Goal: Information Seeking & Learning: Learn about a topic

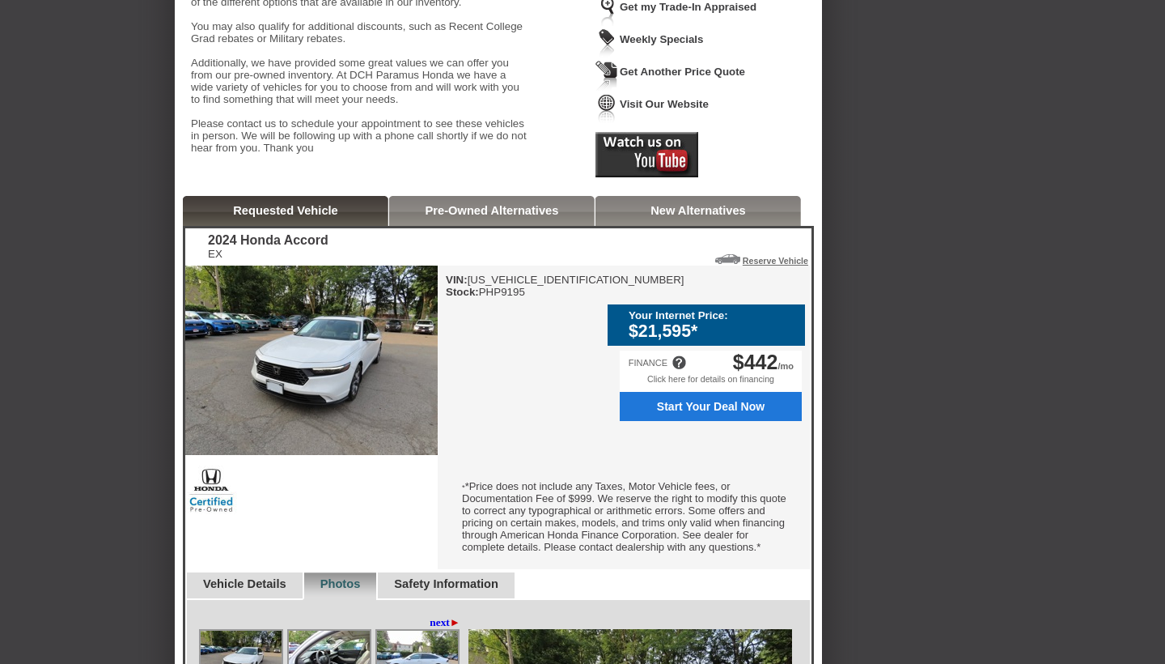
scroll to position [286, 0]
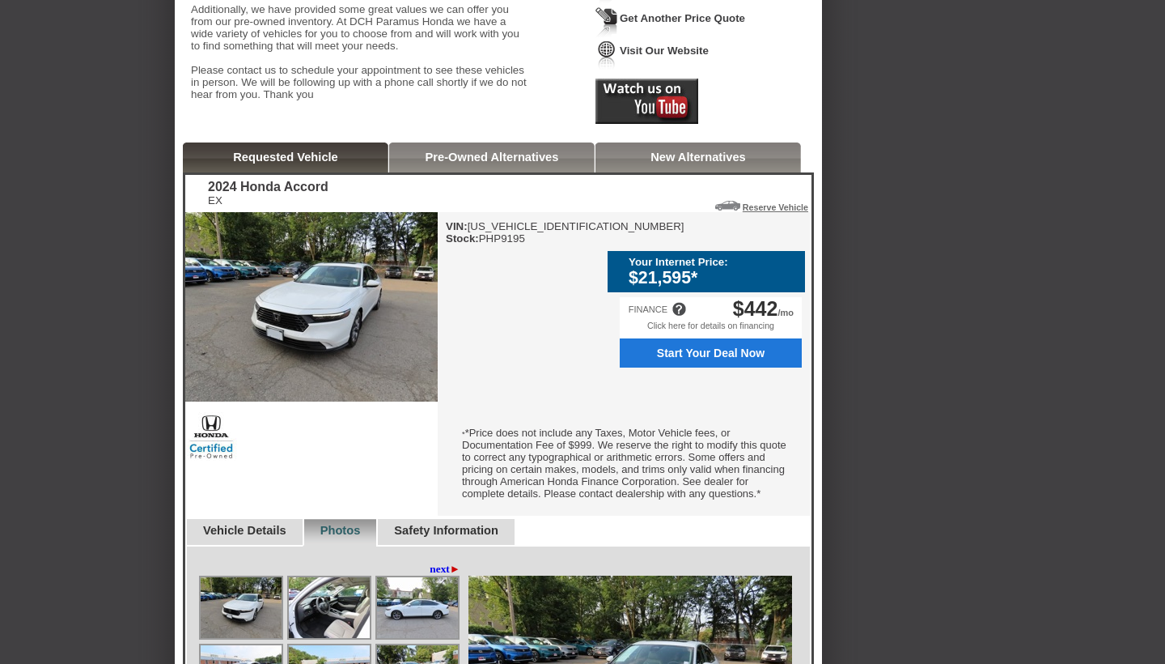
click at [972, 268] on div "Back To Quote Rod, DCH Paramus Honda is more than happy to schedule a meeting w…" at bounding box center [582, 614] width 1165 height 1751
click at [693, 163] on link "New Alternatives" at bounding box center [698, 157] width 95 height 13
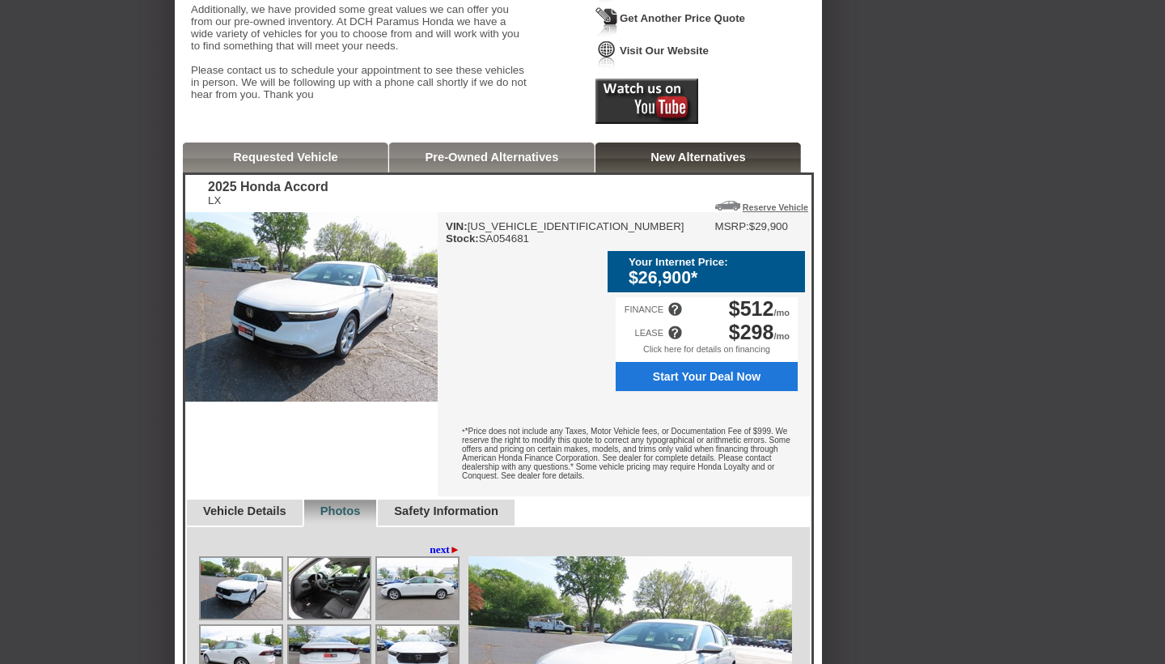
click at [1038, 333] on div "Back To Quote Rod, DCH Paramus Honda is more than happy to schedule a meeting w…" at bounding box center [582, 639] width 1165 height 1800
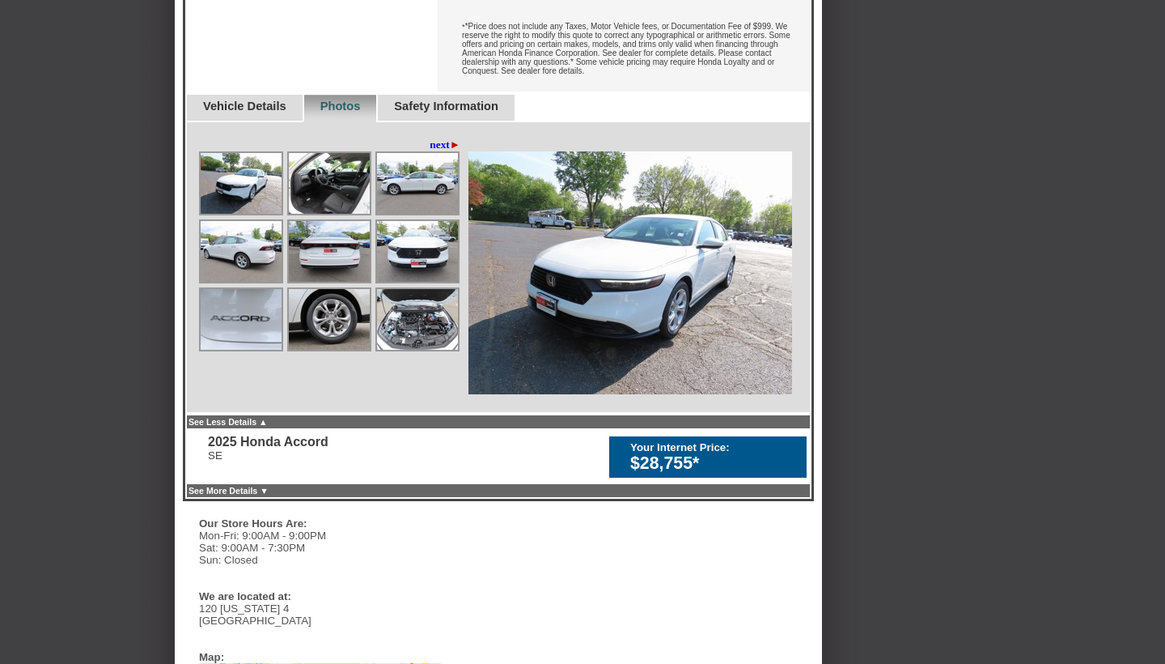
scroll to position [622, 0]
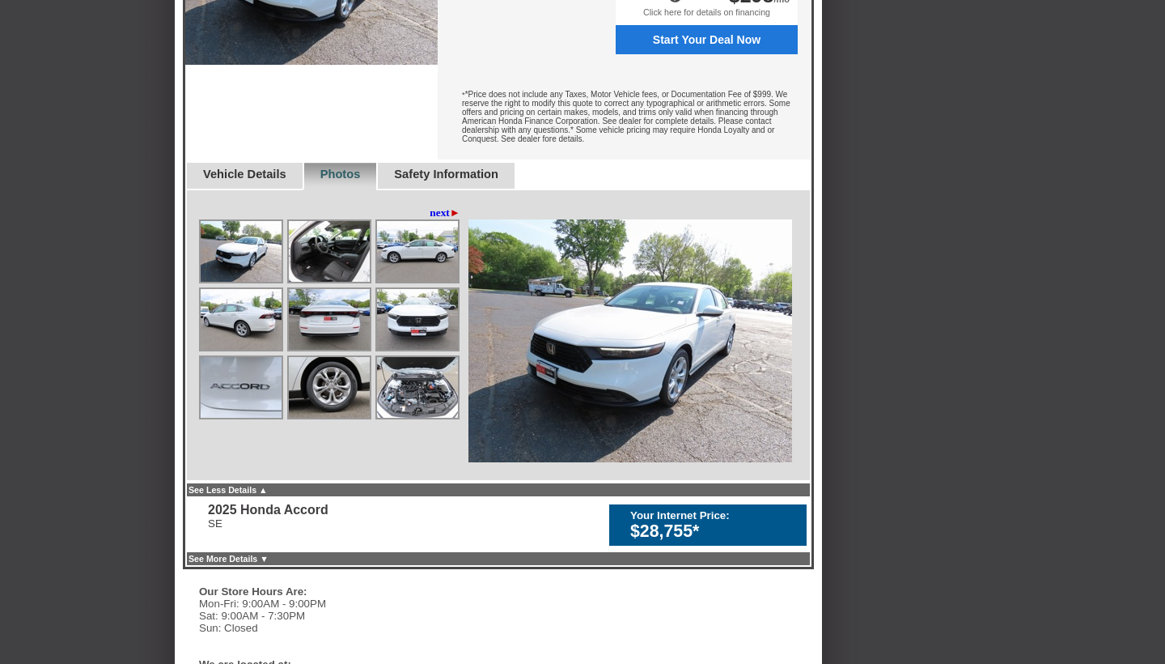
click at [239, 271] on img at bounding box center [241, 251] width 81 height 61
click at [339, 282] on img at bounding box center [329, 251] width 81 height 61
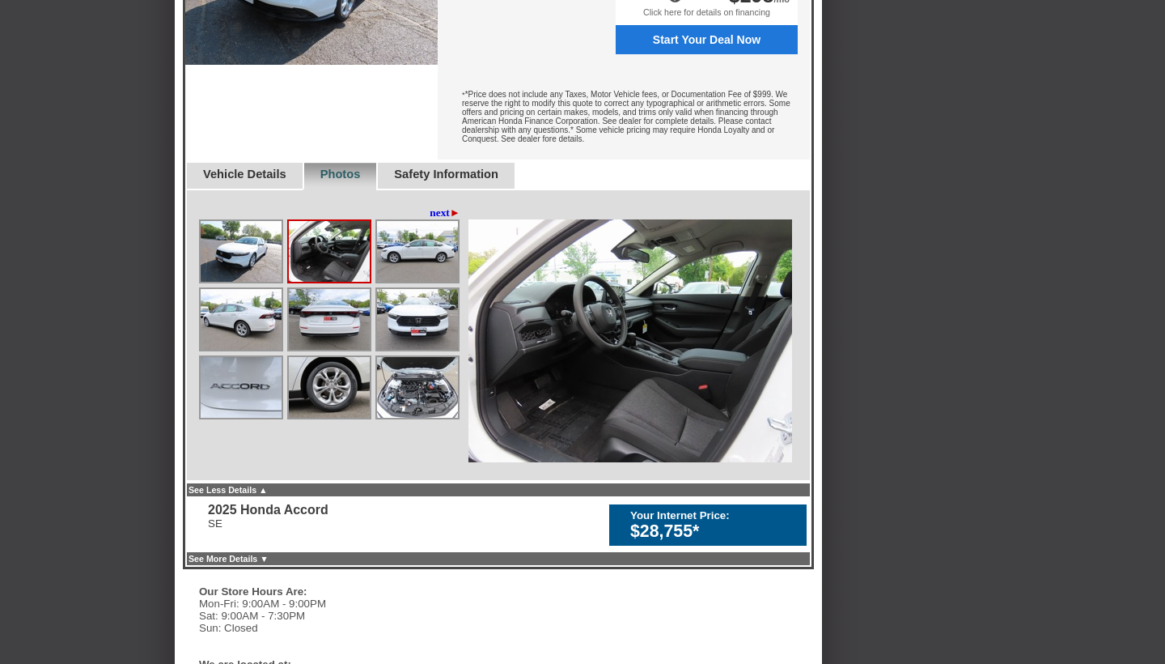
click at [438, 282] on img at bounding box center [417, 251] width 81 height 61
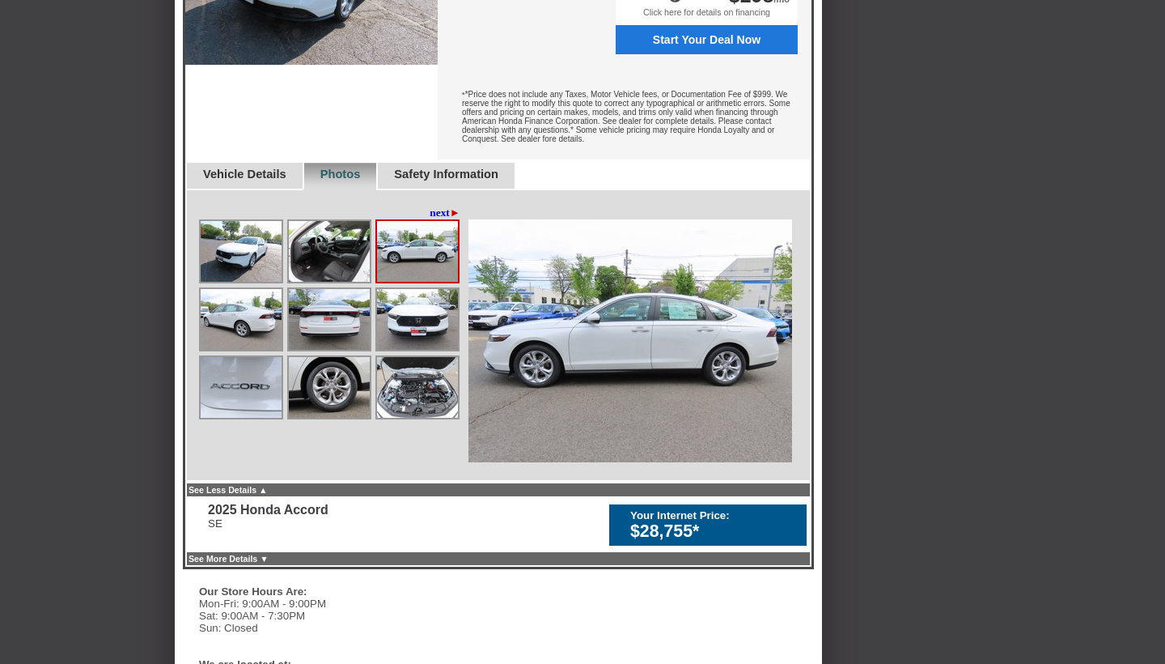
click at [244, 350] on img at bounding box center [241, 319] width 81 height 61
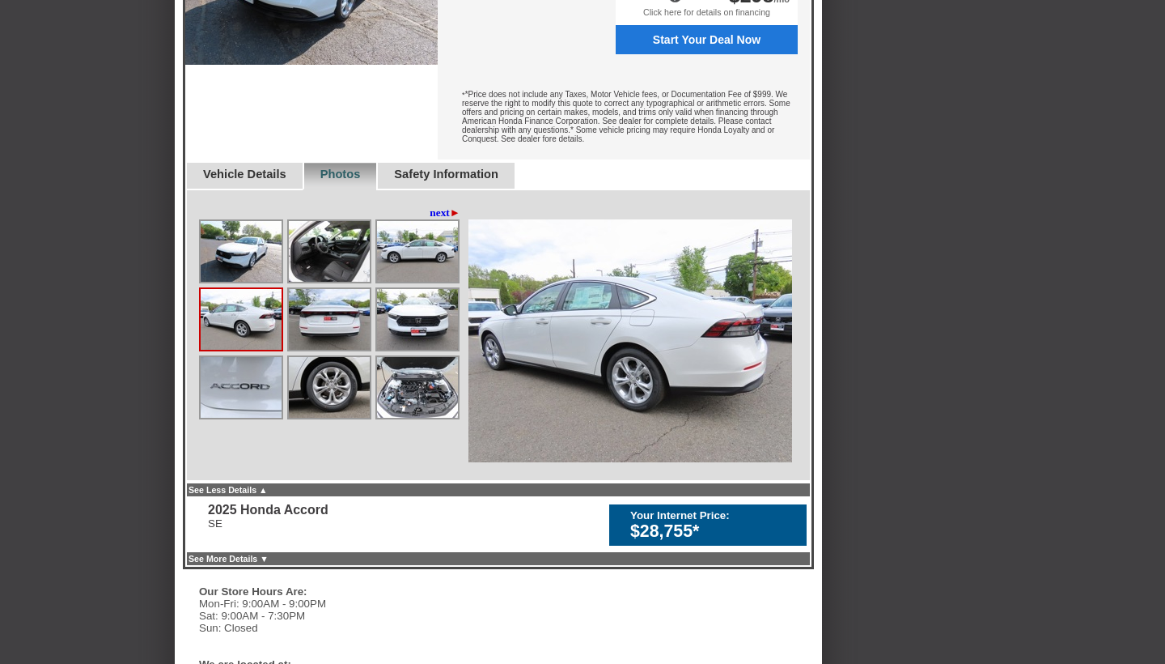
click at [426, 346] on img at bounding box center [417, 319] width 81 height 61
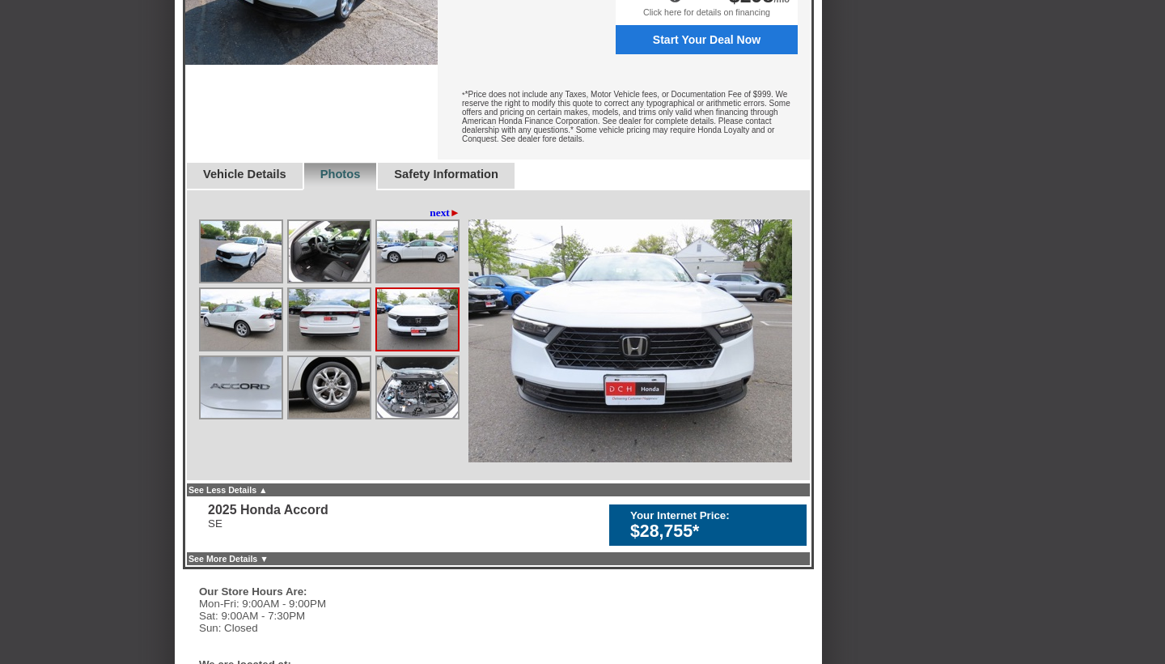
click at [427, 418] on img at bounding box center [417, 387] width 81 height 61
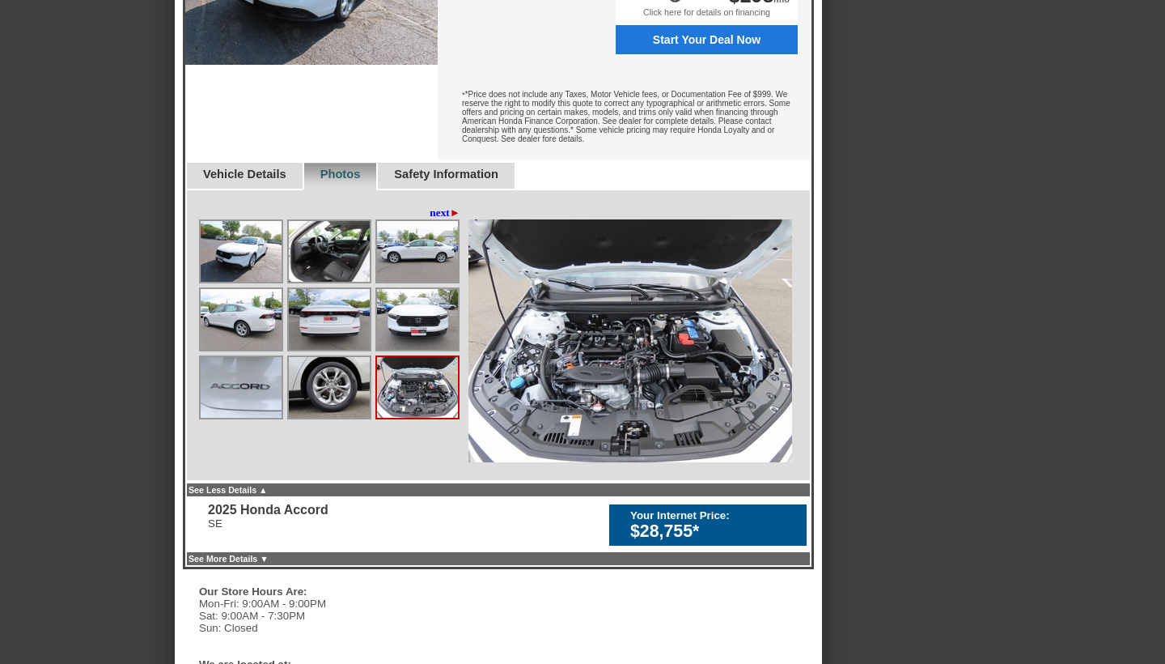
click at [342, 418] on img at bounding box center [329, 387] width 81 height 61
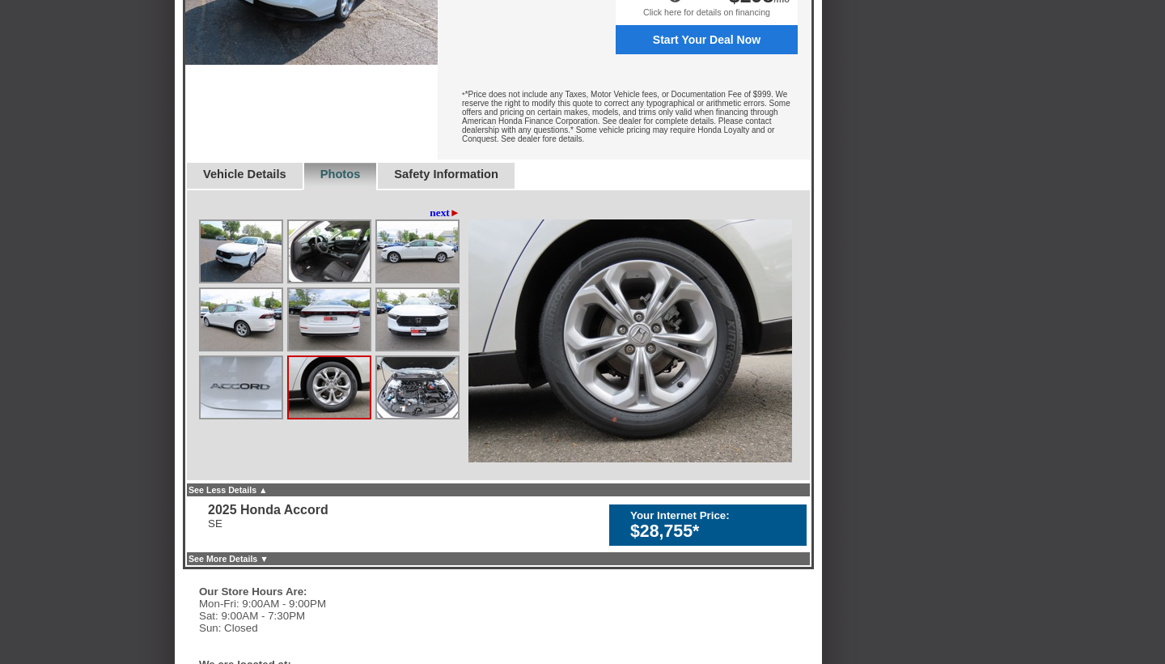
click at [244, 418] on img at bounding box center [241, 387] width 81 height 61
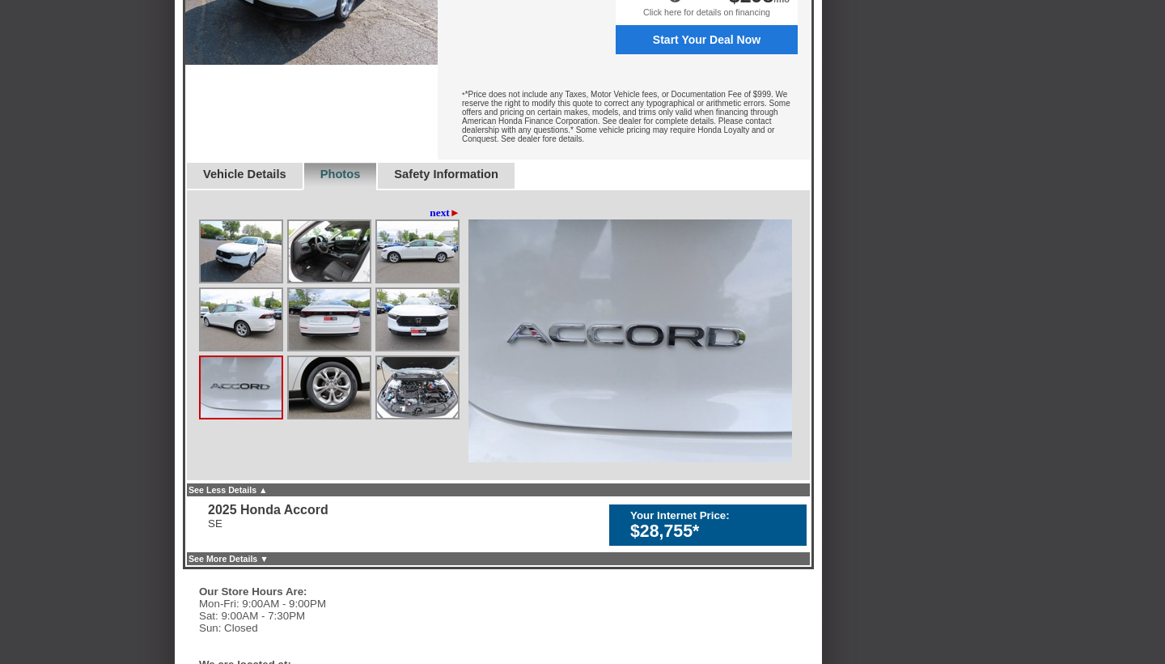
click at [1028, 301] on div "Back To Quote Rod, DCH Paramus Honda is more than happy to schedule a meeting w…" at bounding box center [582, 302] width 1165 height 1800
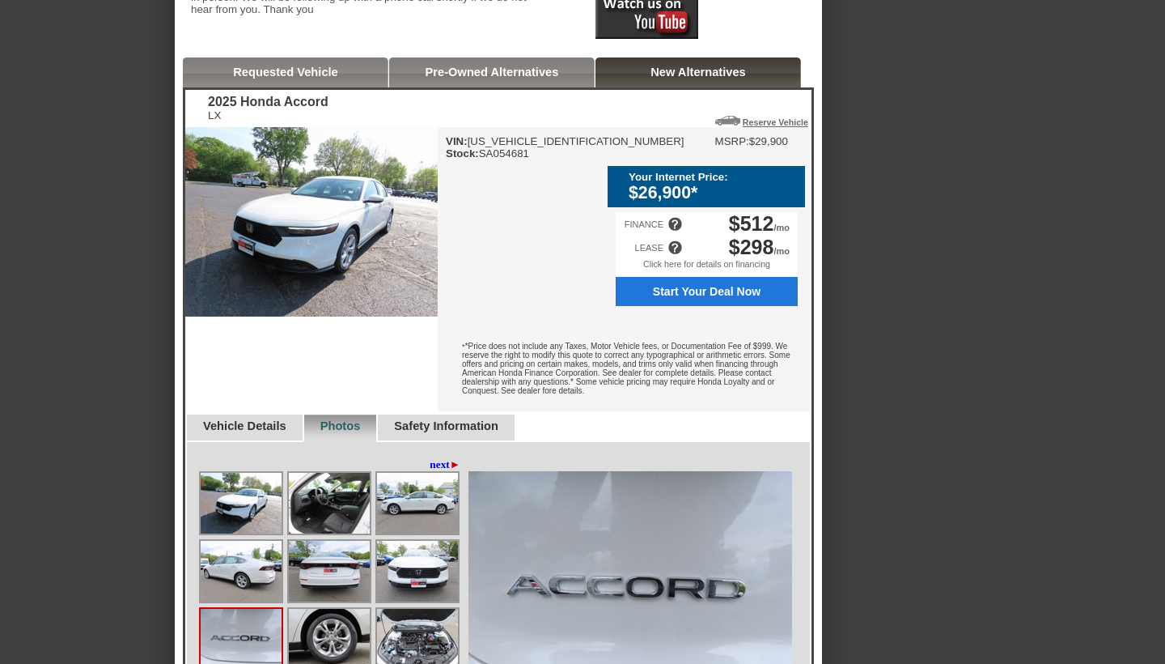
scroll to position [368, 0]
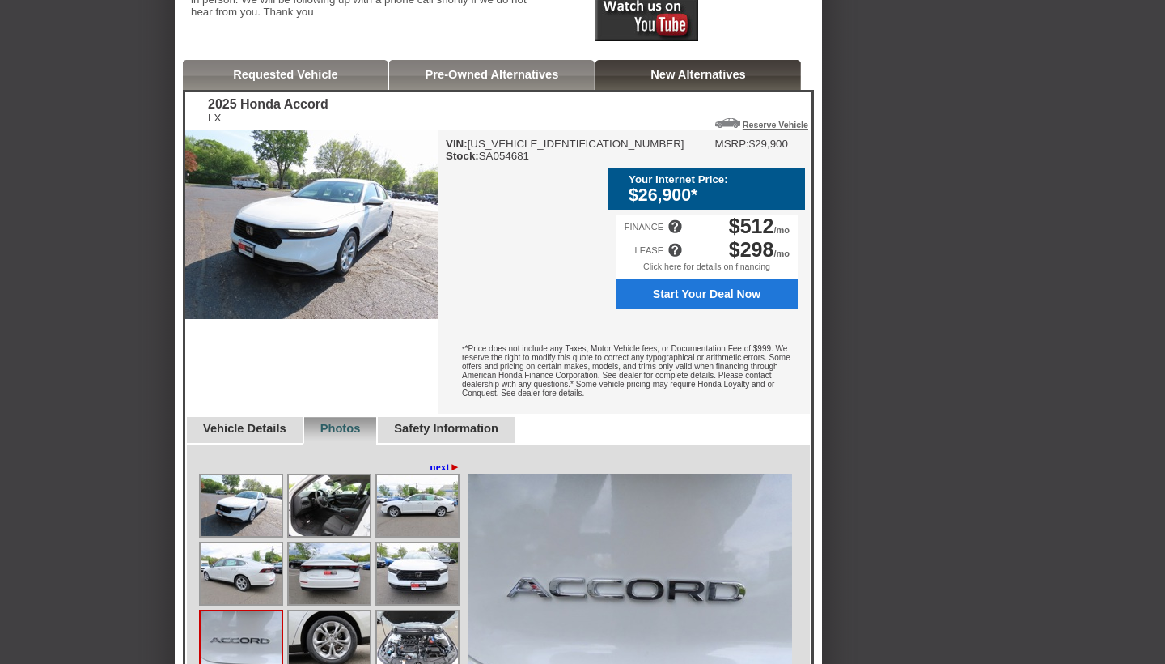
click at [283, 81] on link "Requested Vehicle" at bounding box center [285, 74] width 105 height 13
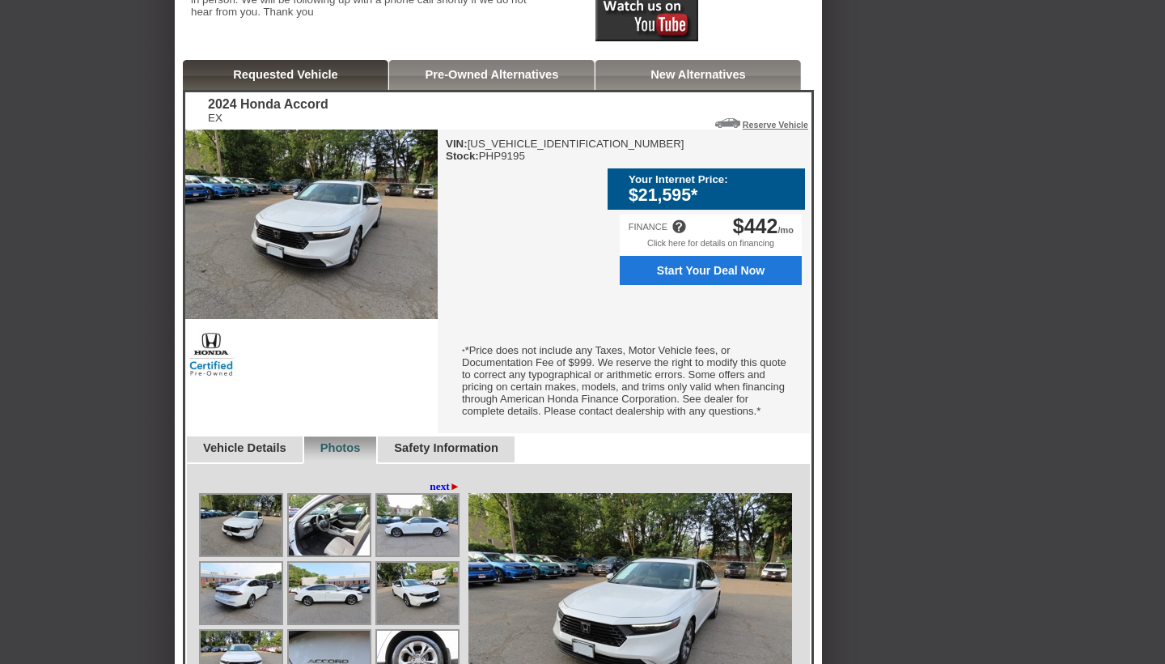
click at [714, 81] on link "New Alternatives" at bounding box center [698, 74] width 95 height 13
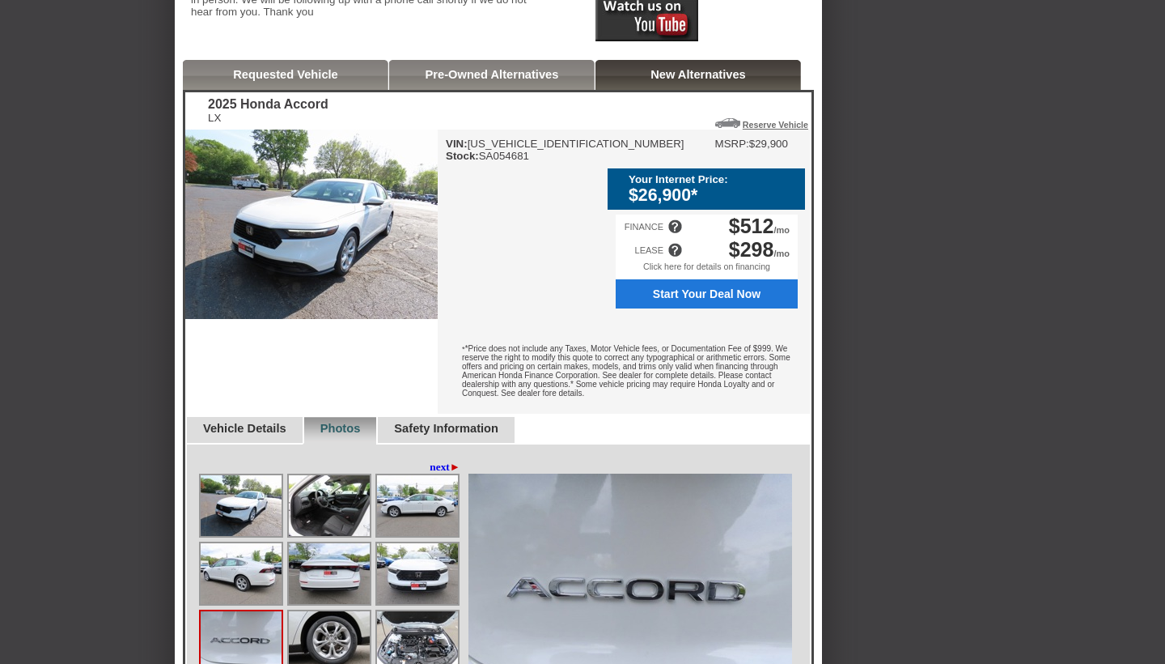
click at [287, 90] on div "Requested Vehicle" at bounding box center [286, 75] width 206 height 30
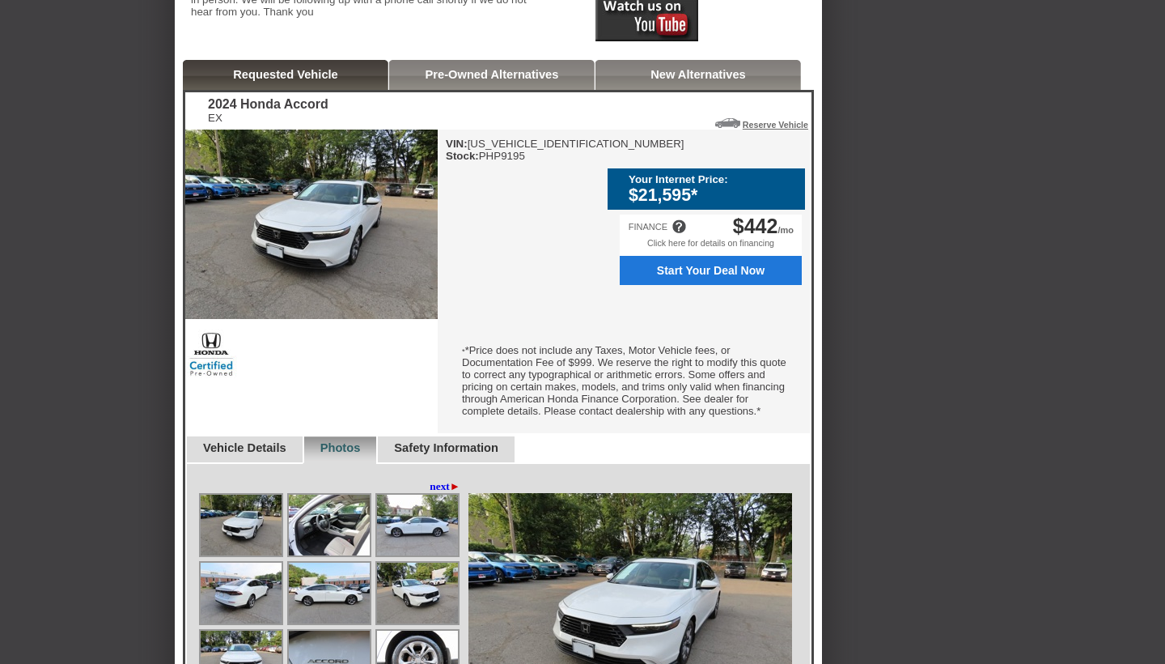
click at [1003, 278] on div "Back To Quote Rod, DCH Paramus Honda is more than happy to schedule a meeting w…" at bounding box center [582, 531] width 1165 height 1751
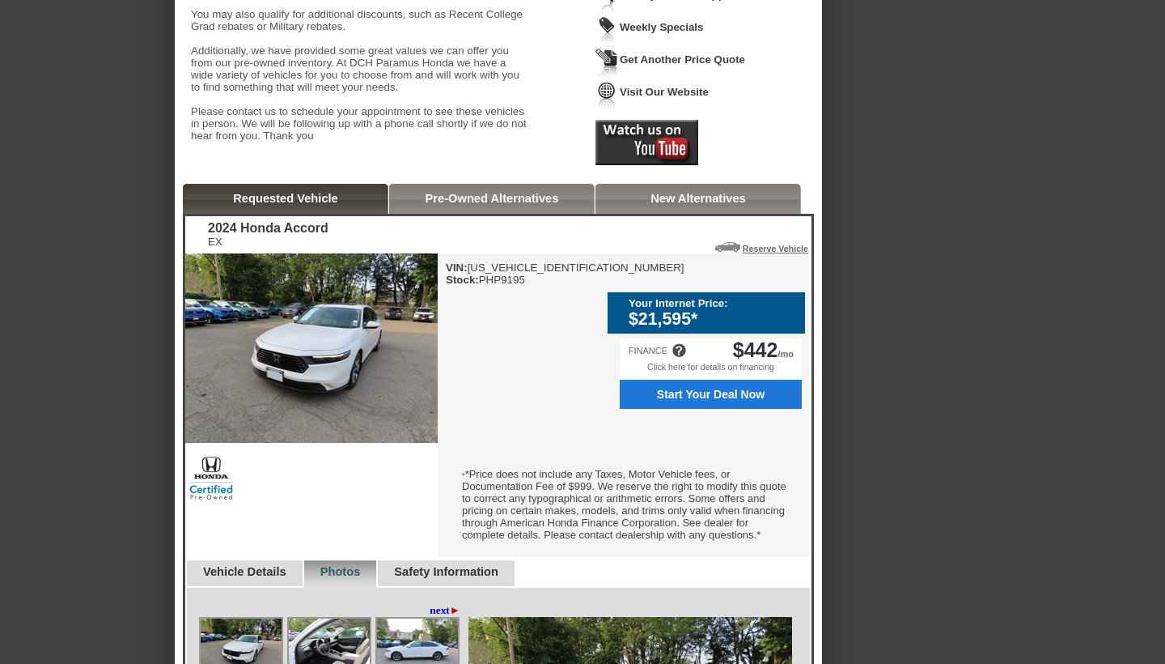
scroll to position [235, 0]
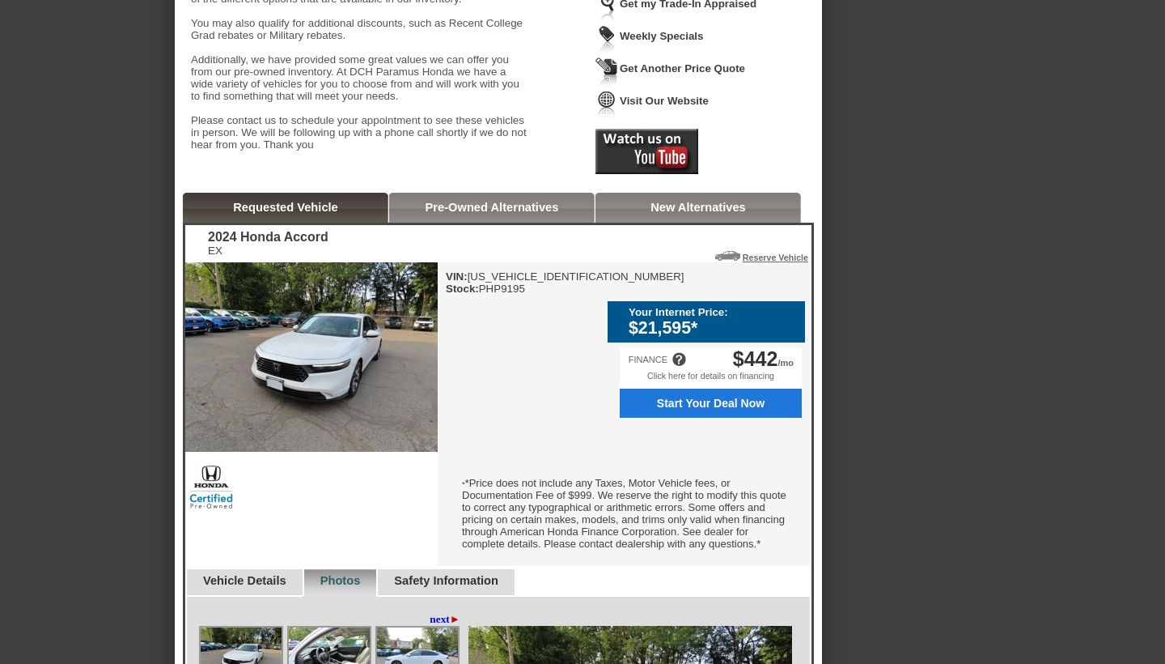
click at [686, 214] on link "New Alternatives" at bounding box center [698, 207] width 95 height 13
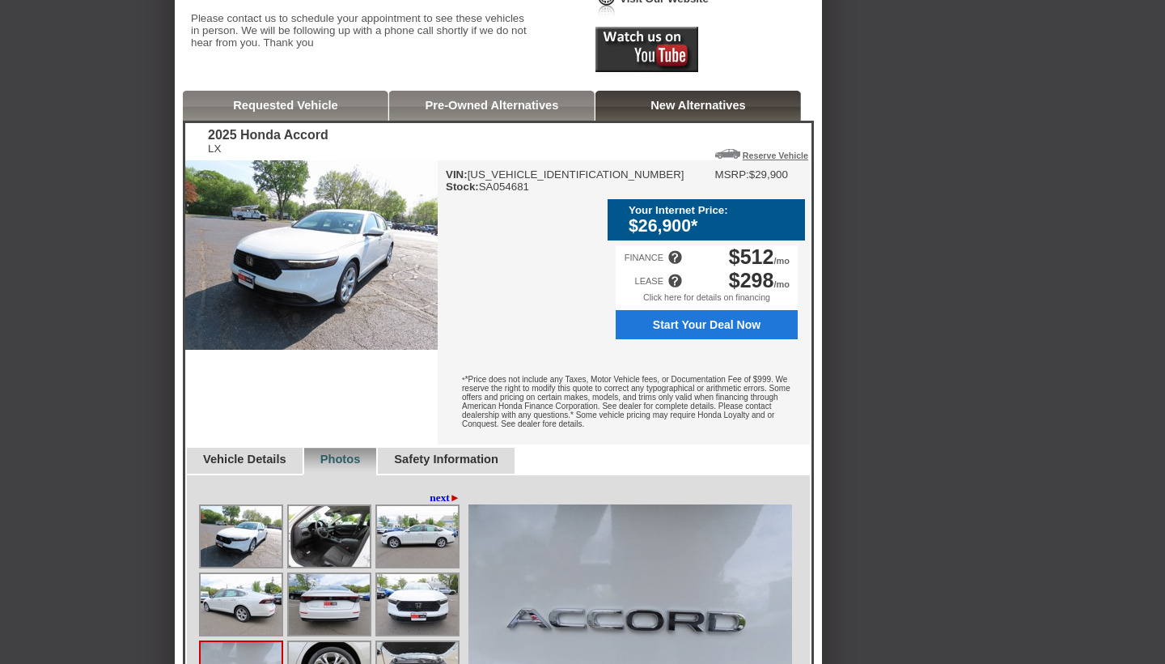
scroll to position [340, 0]
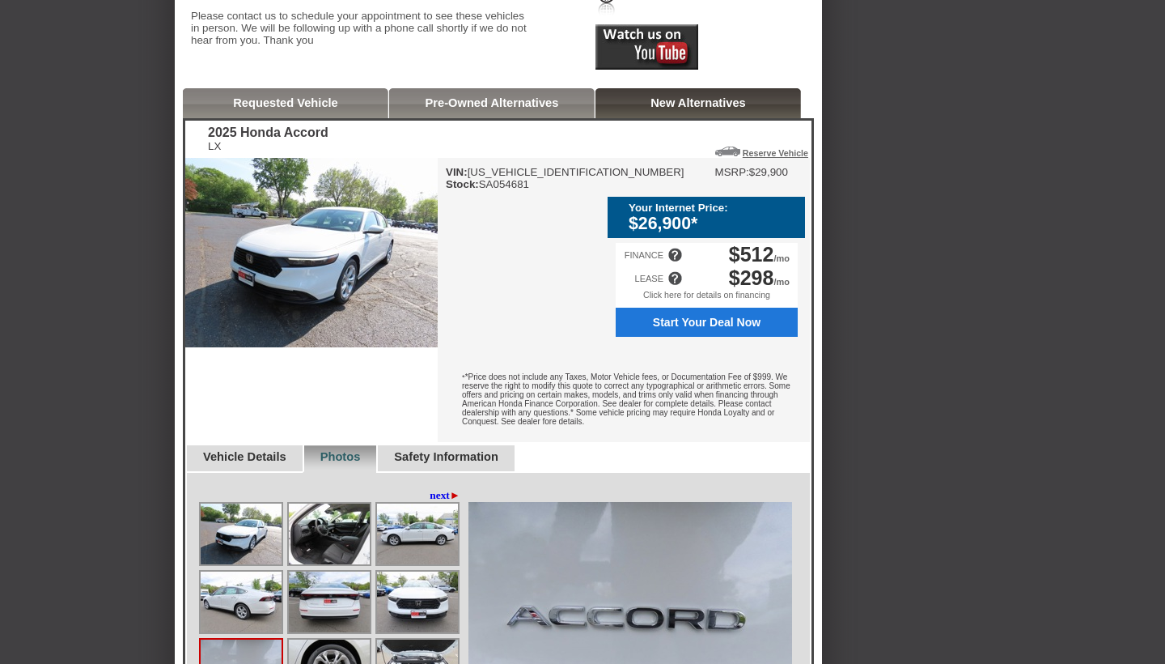
click at [1007, 329] on div "Back To Quote Rod, DCH Paramus Honda is more than happy to schedule a meeting w…" at bounding box center [582, 584] width 1165 height 1800
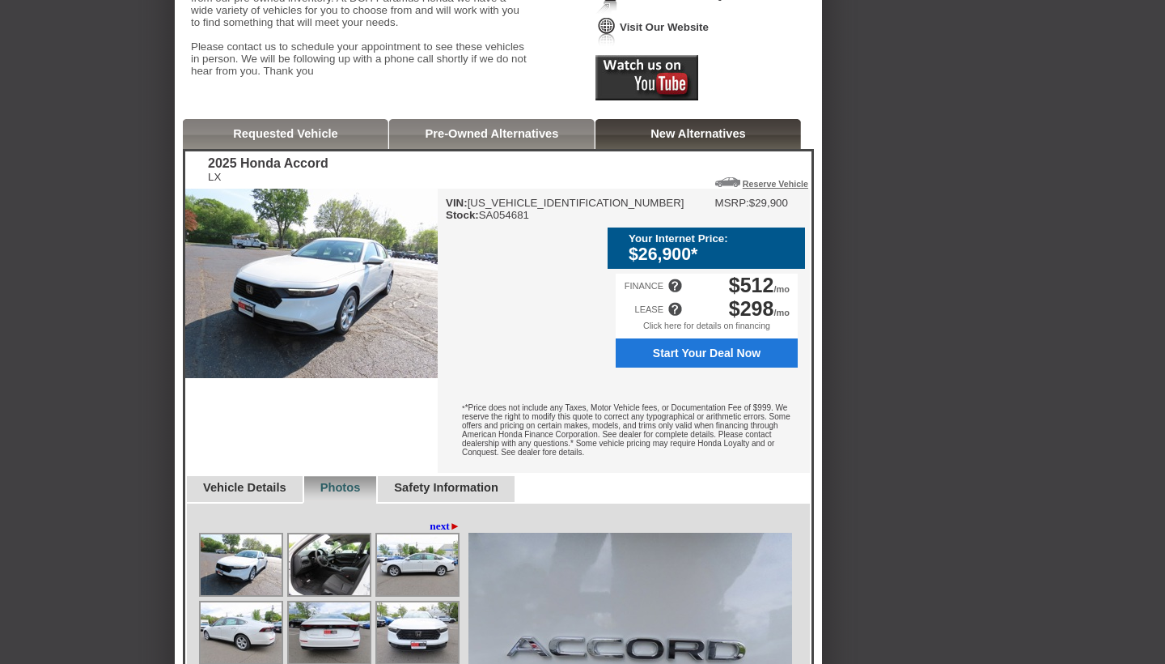
scroll to position [307, 0]
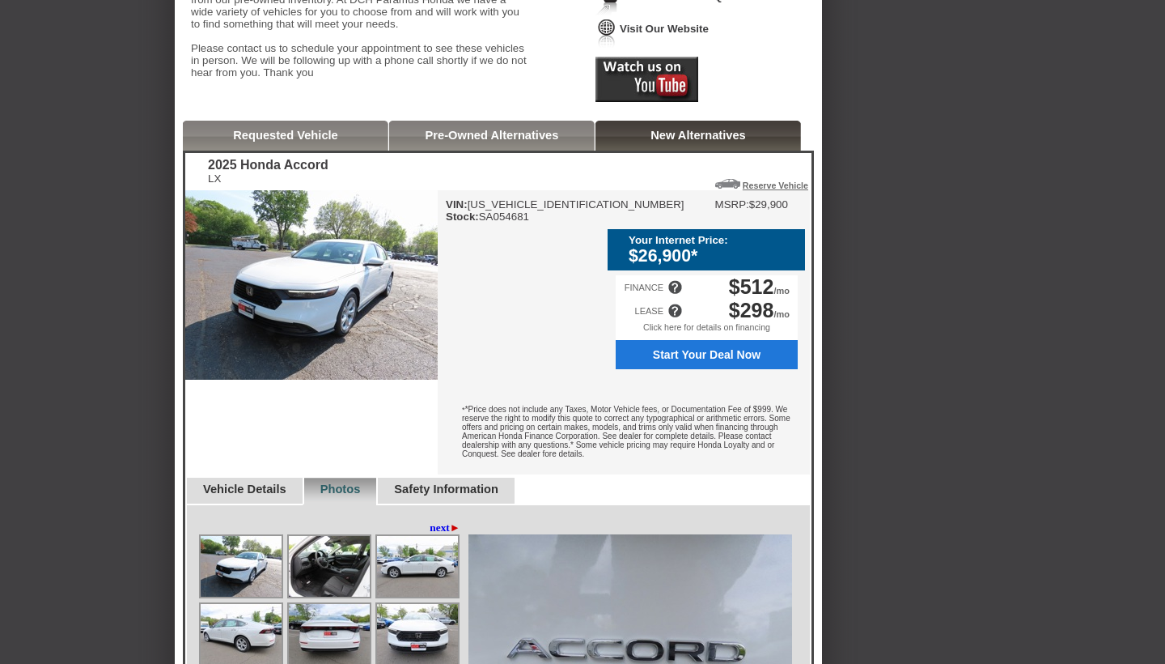
click at [312, 142] on link "Requested Vehicle" at bounding box center [285, 135] width 105 height 13
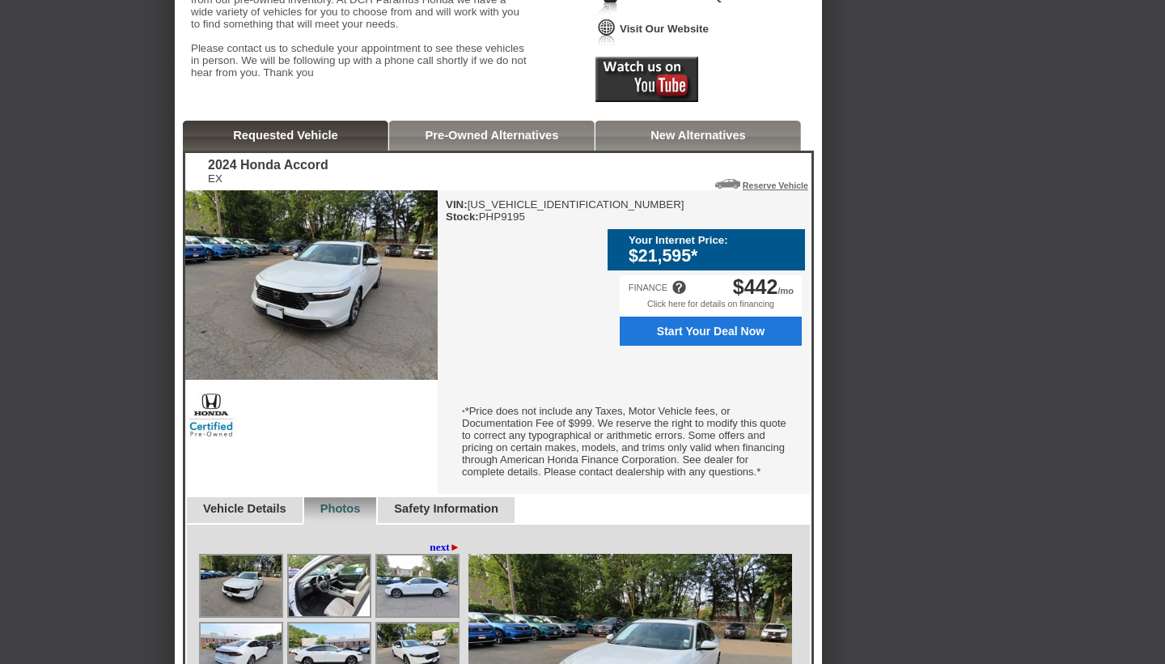
click at [960, 292] on div "Back To Quote Rod, DCH Paramus Honda is more than happy to schedule a meeting w…" at bounding box center [582, 592] width 1165 height 1751
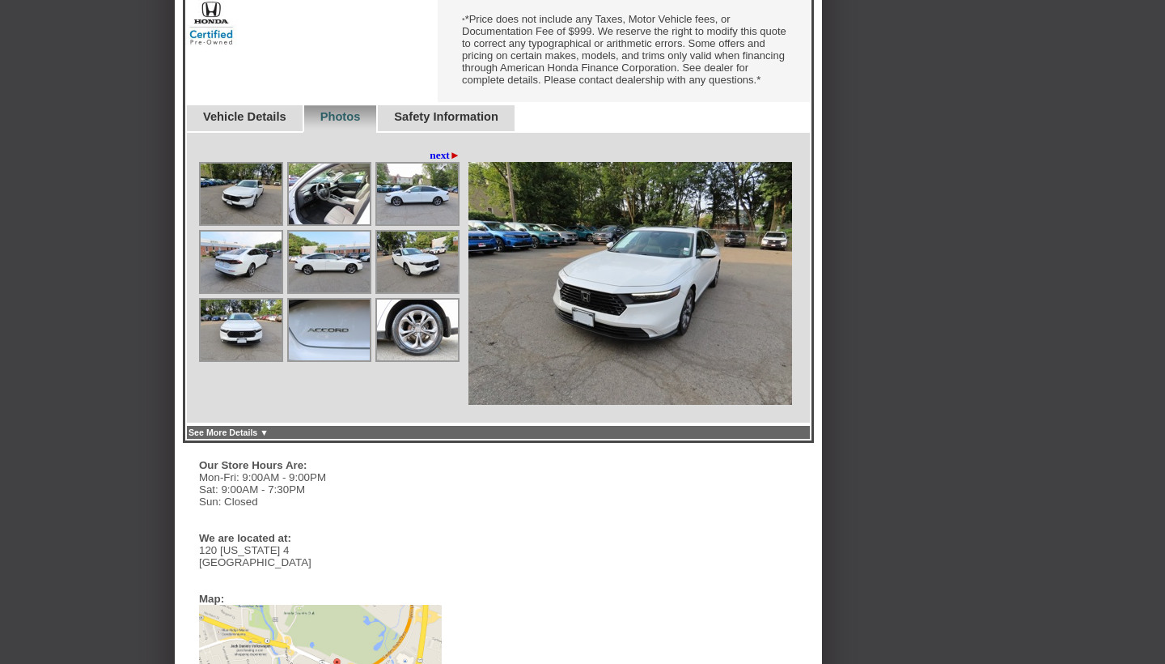
scroll to position [700, 0]
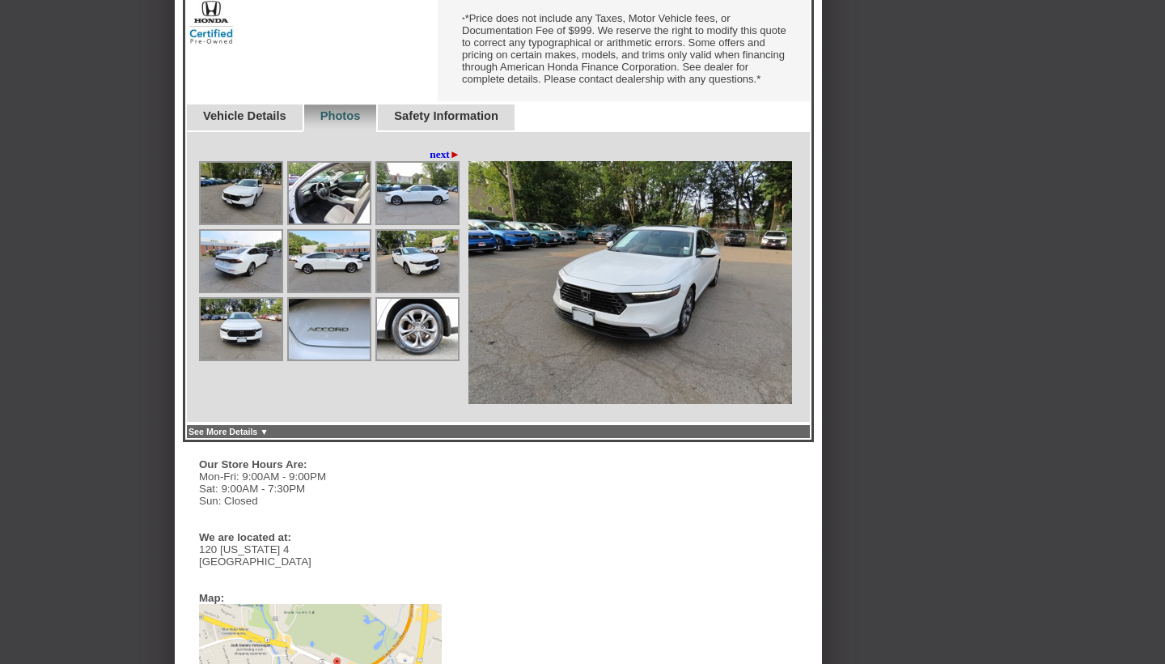
click at [230, 122] on link "Vehicle Details" at bounding box center [244, 115] width 83 height 13
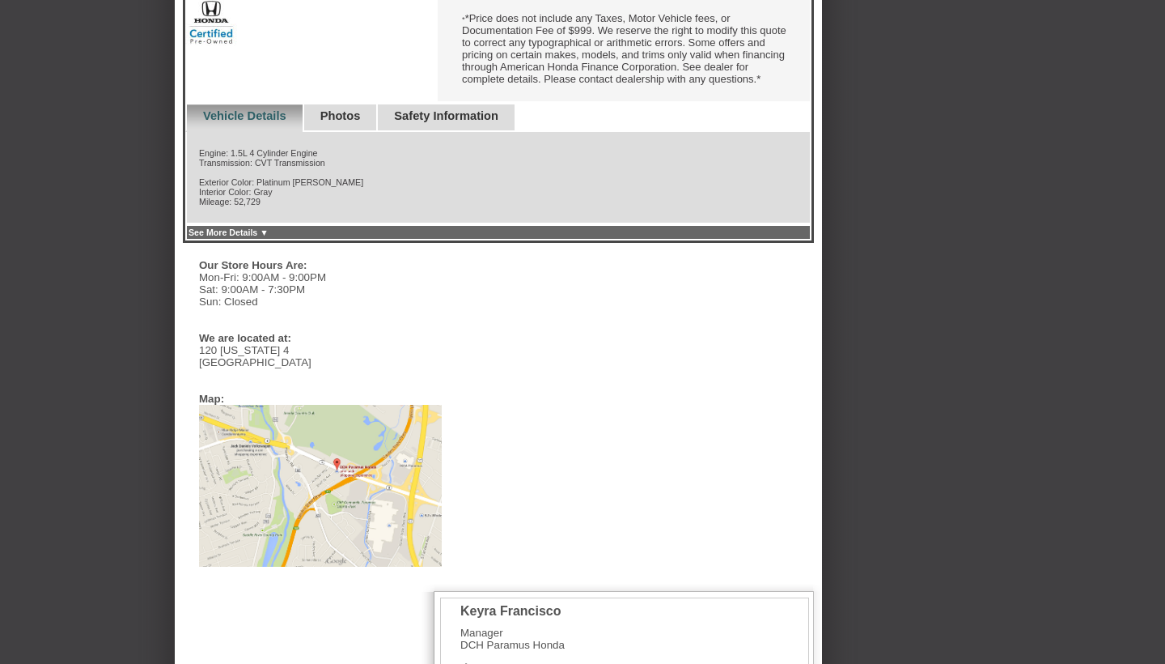
click at [477, 122] on link "Safety Information" at bounding box center [446, 115] width 104 height 13
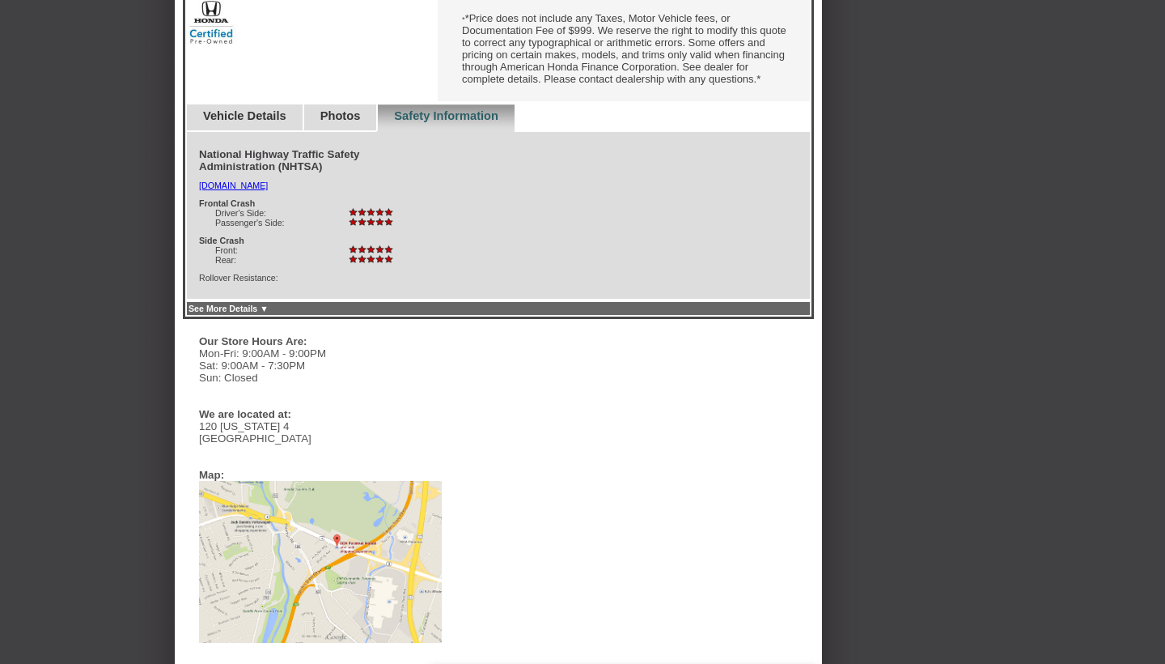
click at [361, 119] on div "2024 Honda Accord EX Reserve Vehicle Reserve This Vehicle Please confirm that y…" at bounding box center [498, 30] width 626 height 540
click at [361, 122] on link "Photos" at bounding box center [340, 115] width 40 height 13
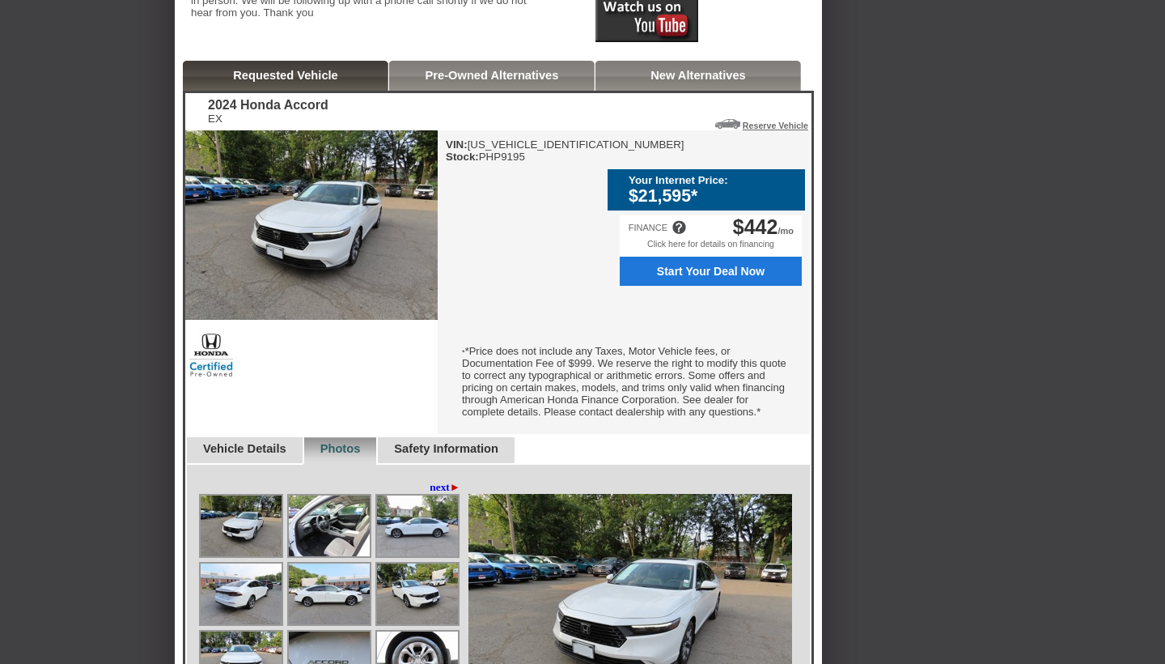
scroll to position [358, 0]
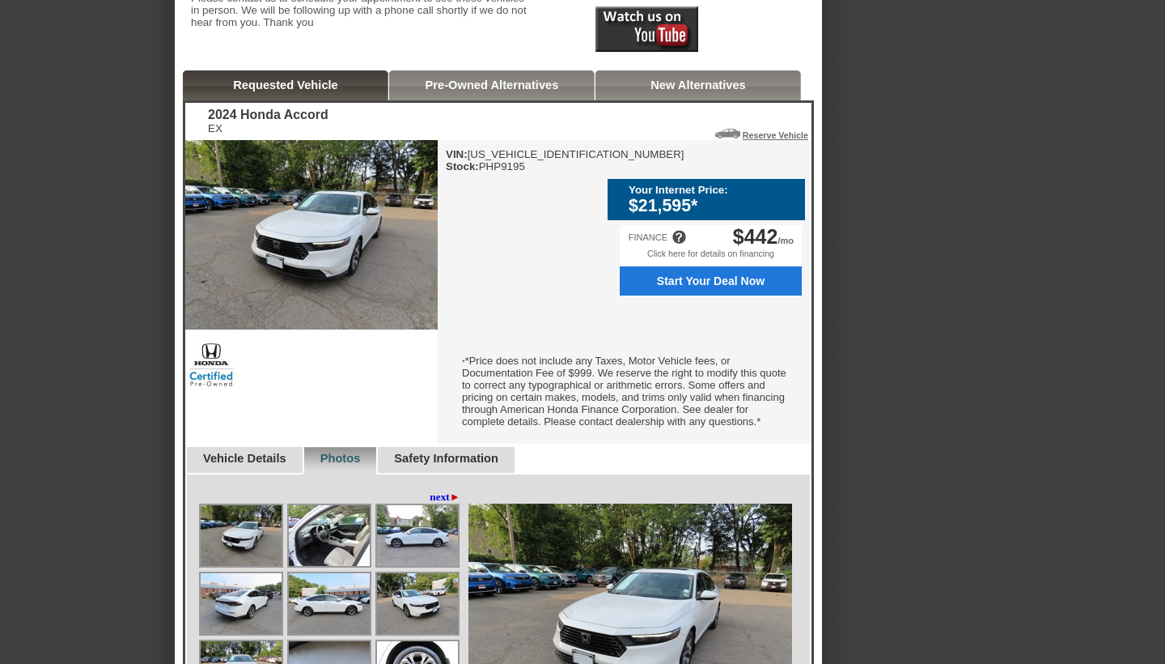
click at [710, 91] on link "New Alternatives" at bounding box center [698, 84] width 95 height 13
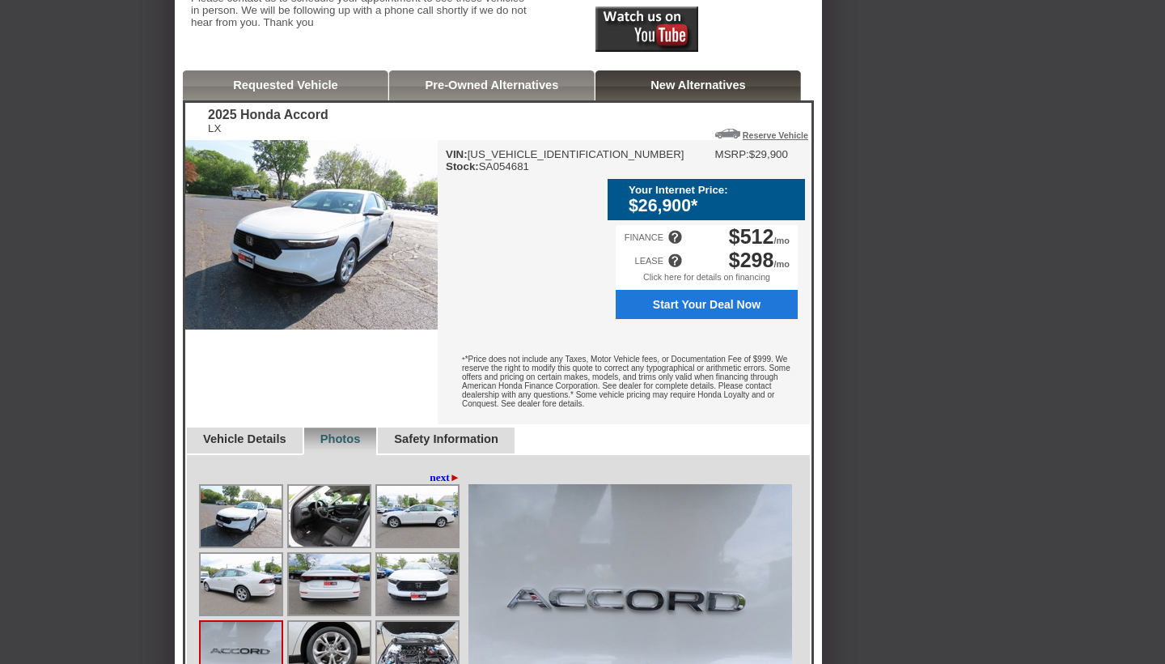
click at [256, 455] on div "Vehicle Details" at bounding box center [243, 441] width 117 height 28
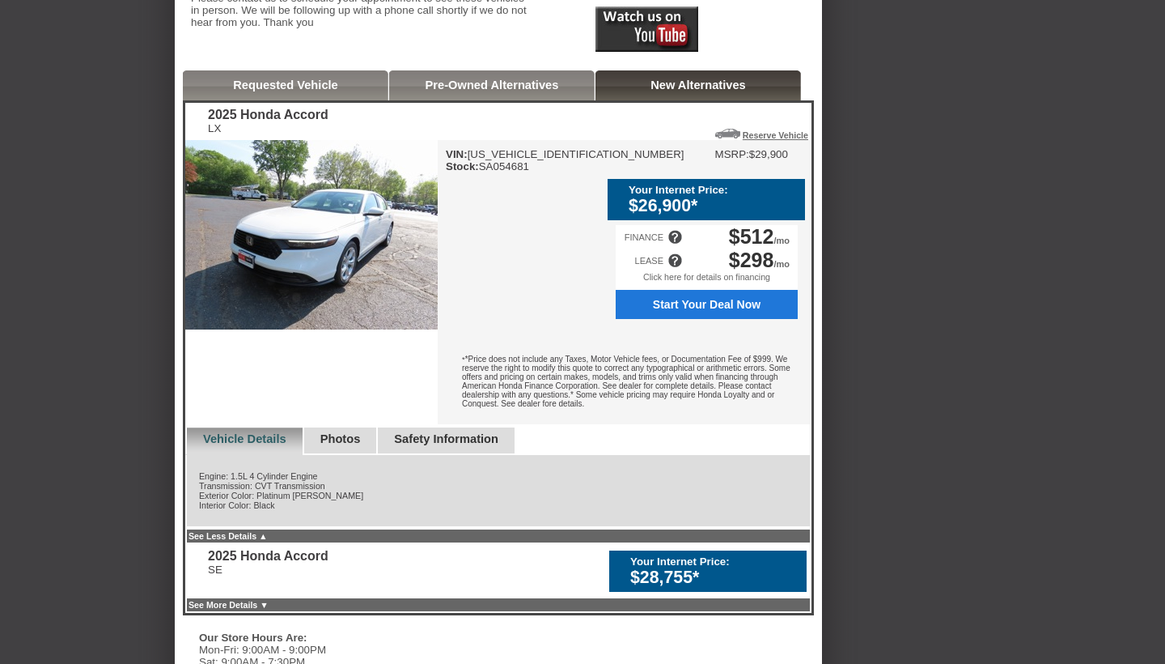
click at [995, 374] on div "Back To Quote Rod, DCH Paramus Honda is more than happy to schedule a meeting w…" at bounding box center [582, 458] width 1165 height 1582
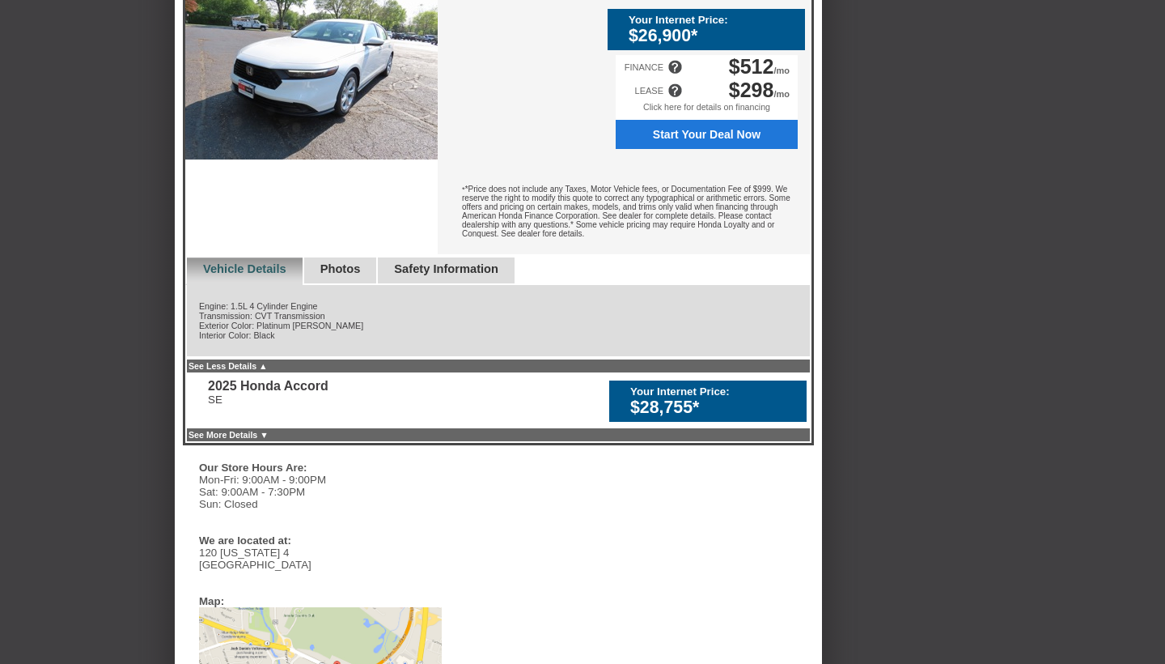
scroll to position [528, 0]
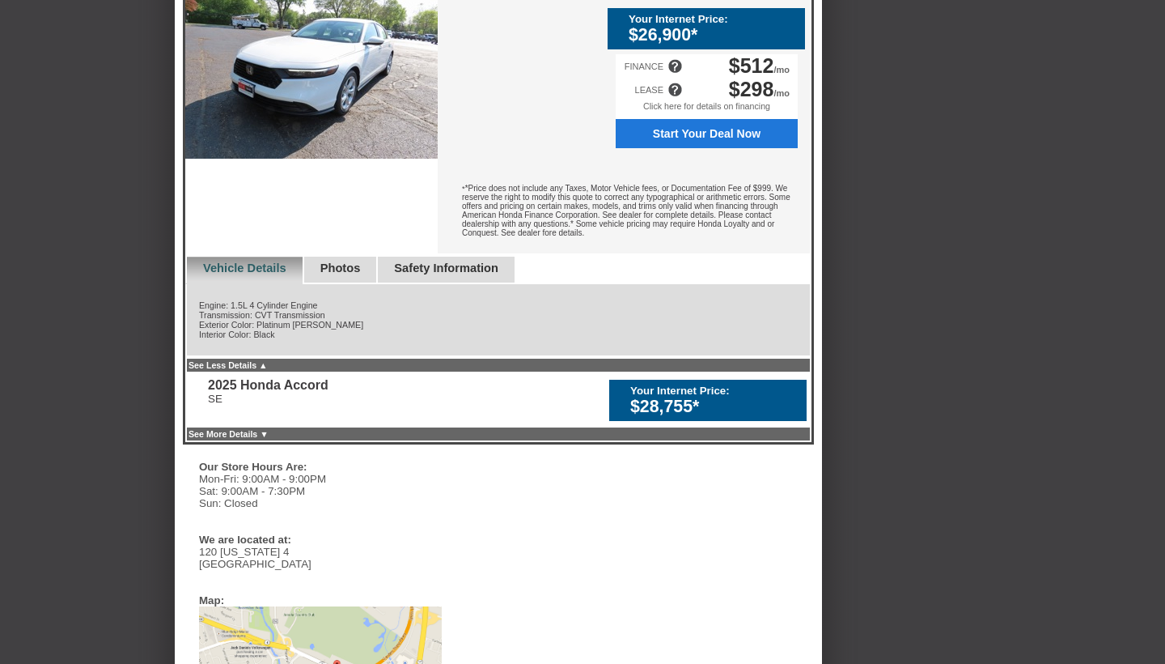
click at [993, 390] on div "Back To Quote Rod, DCH Paramus Honda is more than happy to schedule a meeting w…" at bounding box center [582, 287] width 1165 height 1582
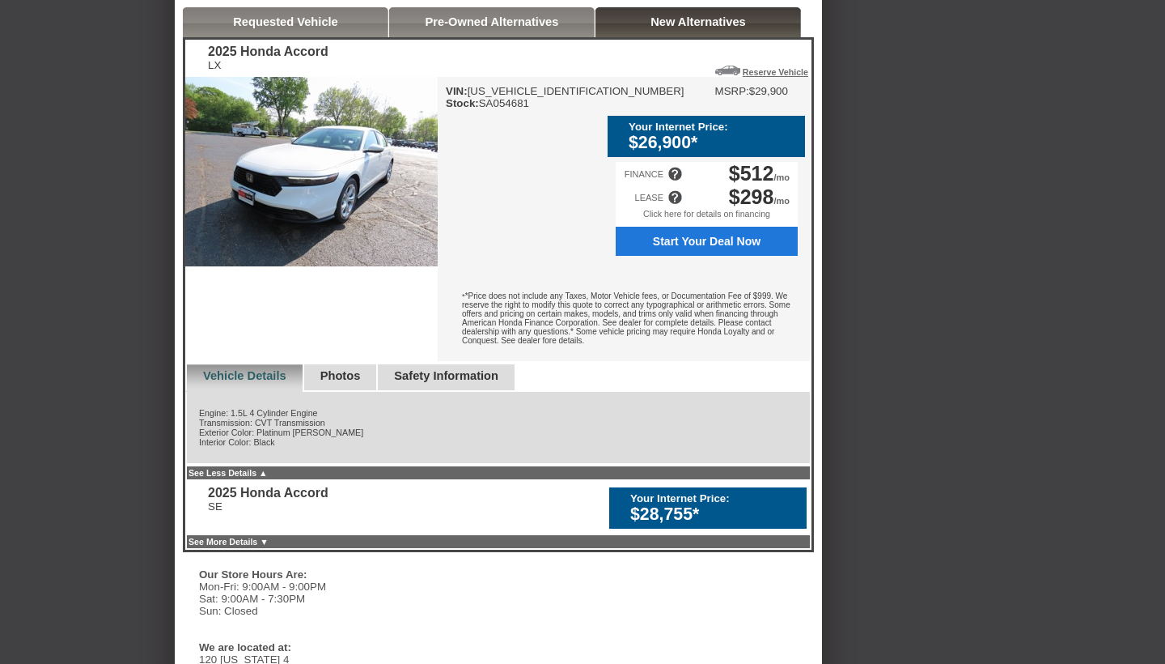
scroll to position [422, 0]
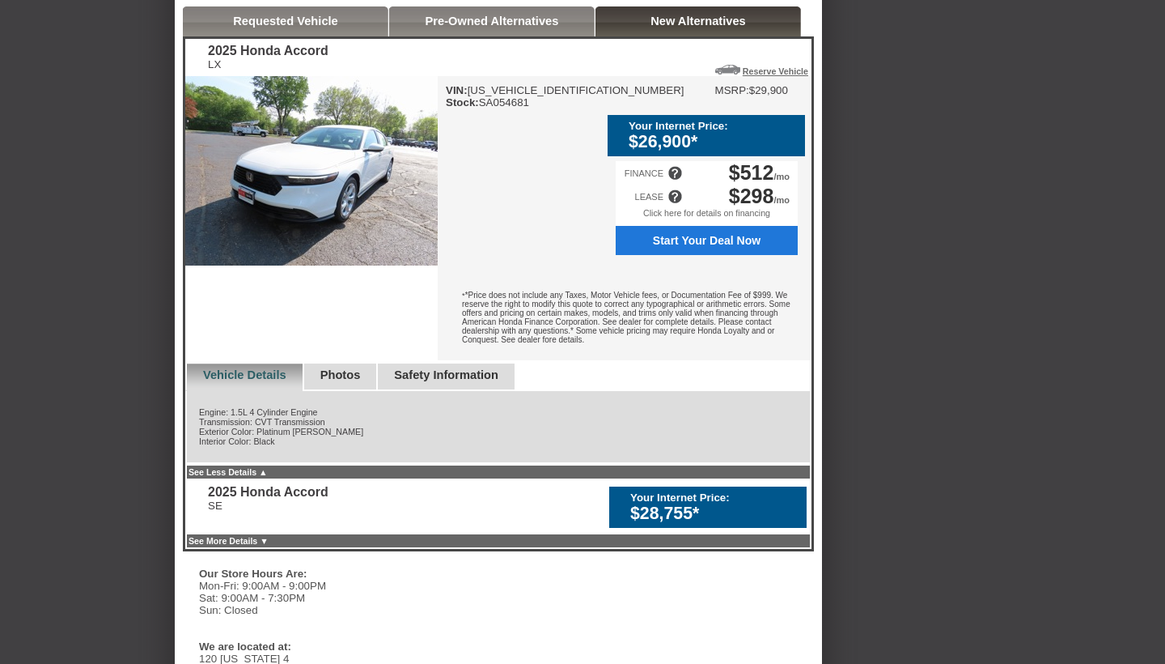
click at [688, 528] on div "Your Internet Price: $28,755*" at bounding box center [707, 506] width 197 height 41
click at [697, 524] on div "$28,755*" at bounding box center [714, 513] width 168 height 20
click at [329, 499] on div "2025 Honda Accord" at bounding box center [268, 492] width 121 height 15
click at [266, 477] on link "See Less Details ▲" at bounding box center [228, 472] width 79 height 10
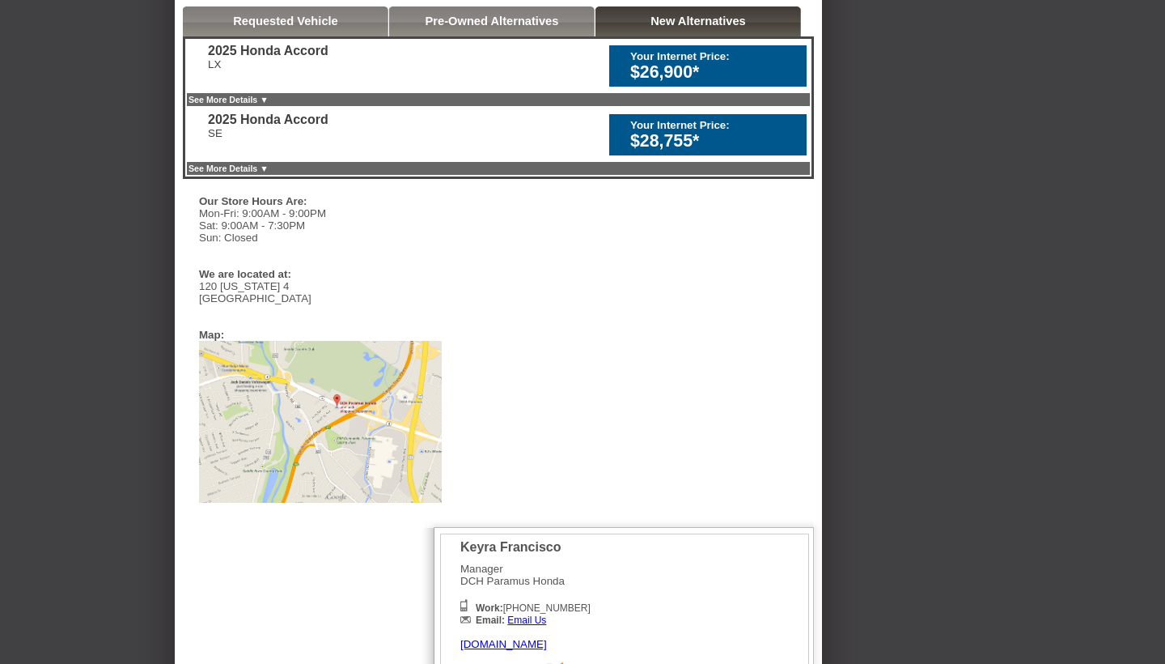
click at [659, 151] on div "$28,755*" at bounding box center [714, 141] width 168 height 20
click at [223, 127] on div "2025 Honda Accord" at bounding box center [268, 119] width 121 height 15
click at [269, 104] on link "See More Details ▼" at bounding box center [229, 100] width 80 height 10
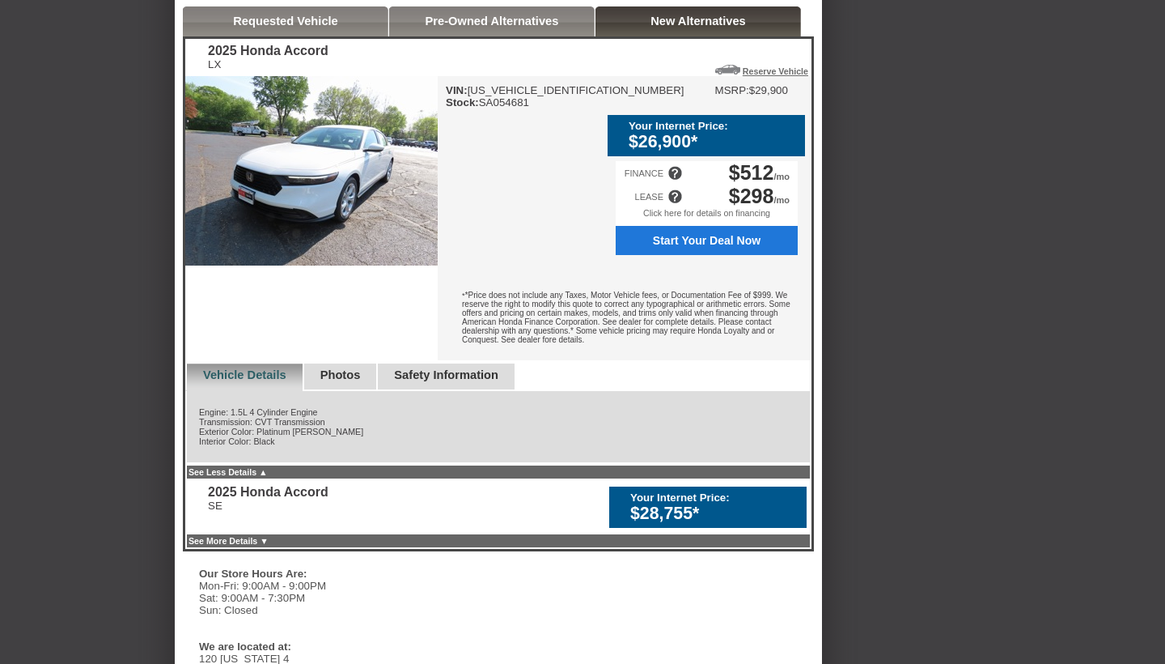
click at [269, 545] on link "See More Details ▼" at bounding box center [229, 541] width 80 height 10
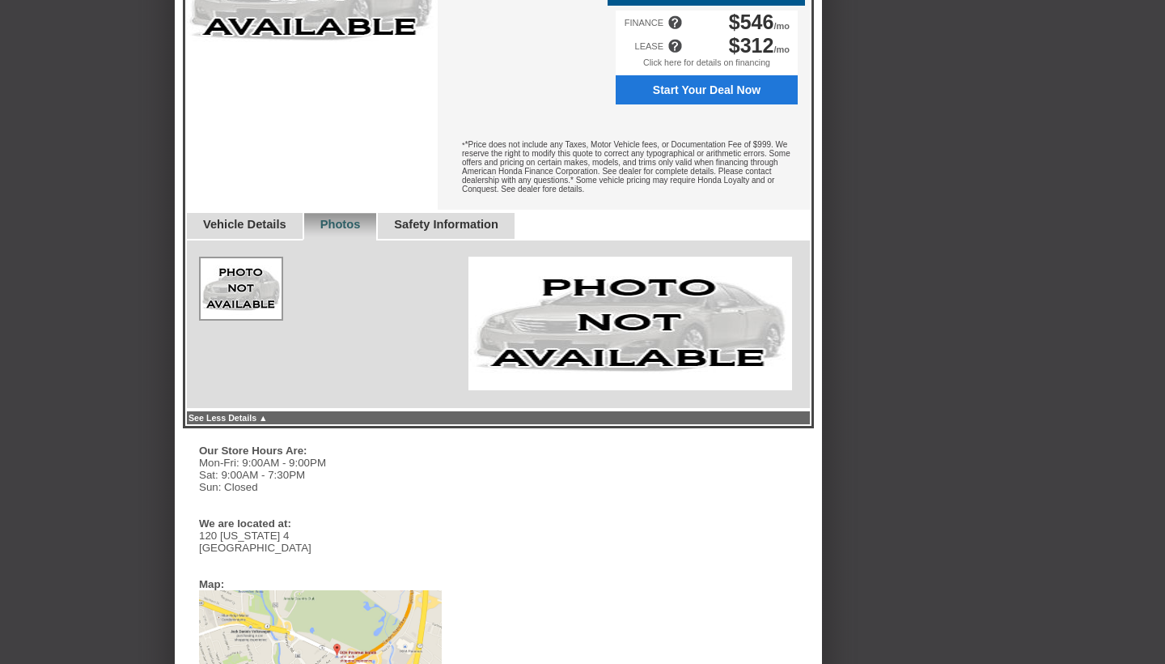
scroll to position [1020, 0]
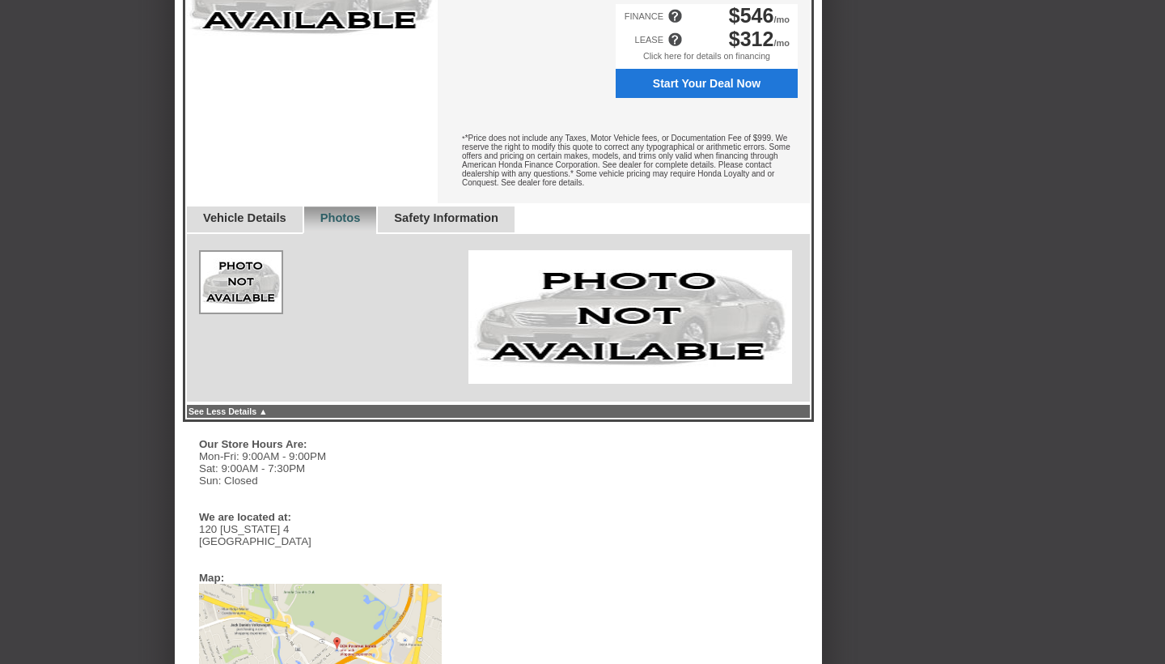
click at [258, 234] on div "Vehicle Details" at bounding box center [243, 220] width 117 height 28
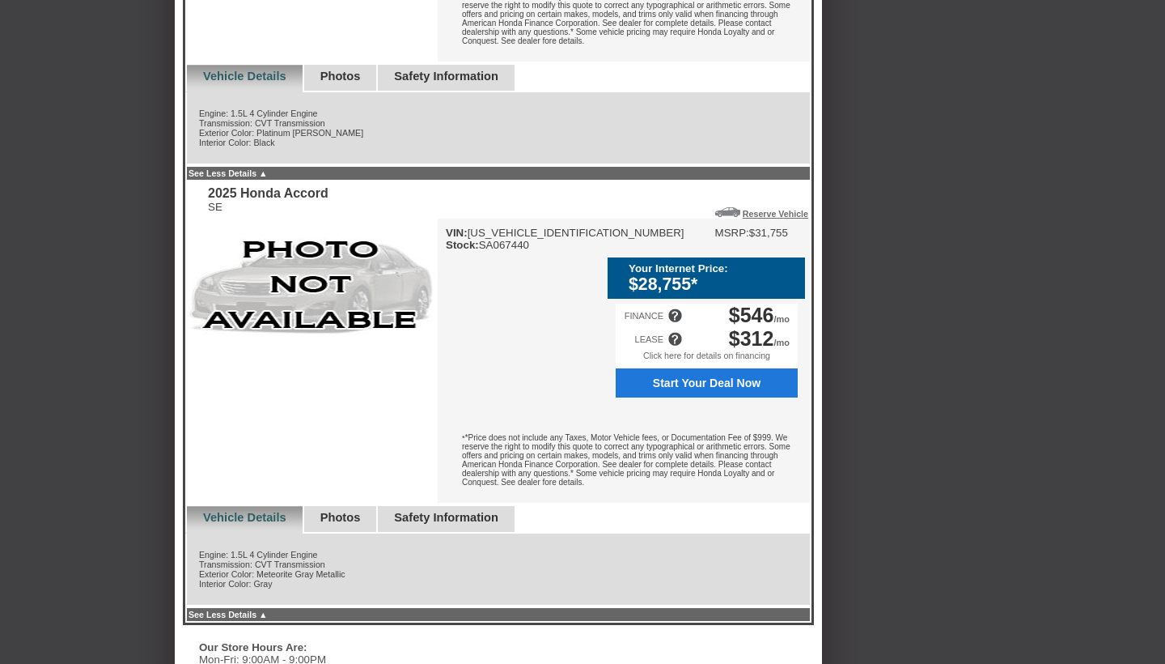
scroll to position [721, 0]
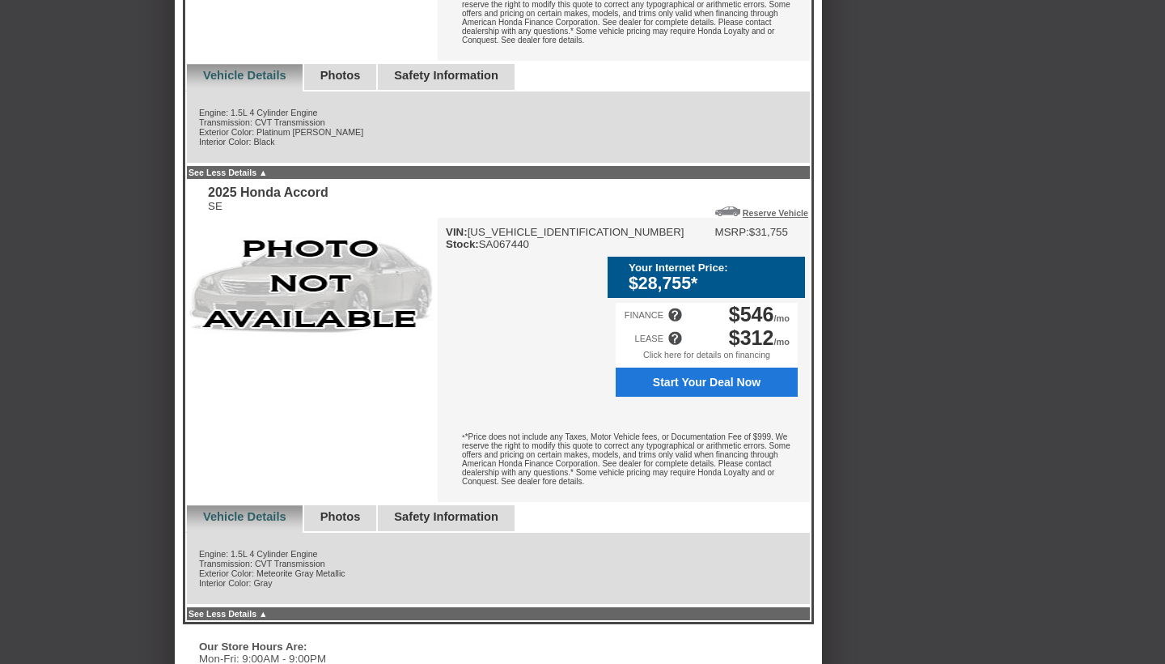
click at [1019, 405] on div "Back To Quote Rod, DCH Paramus Honda is more than happy to schedule a meeting w…" at bounding box center [582, 280] width 1165 height 1954
click at [1025, 409] on div "Back To Quote Rod, DCH Paramus Honda is more than happy to schedule a meeting w…" at bounding box center [582, 280] width 1165 height 1954
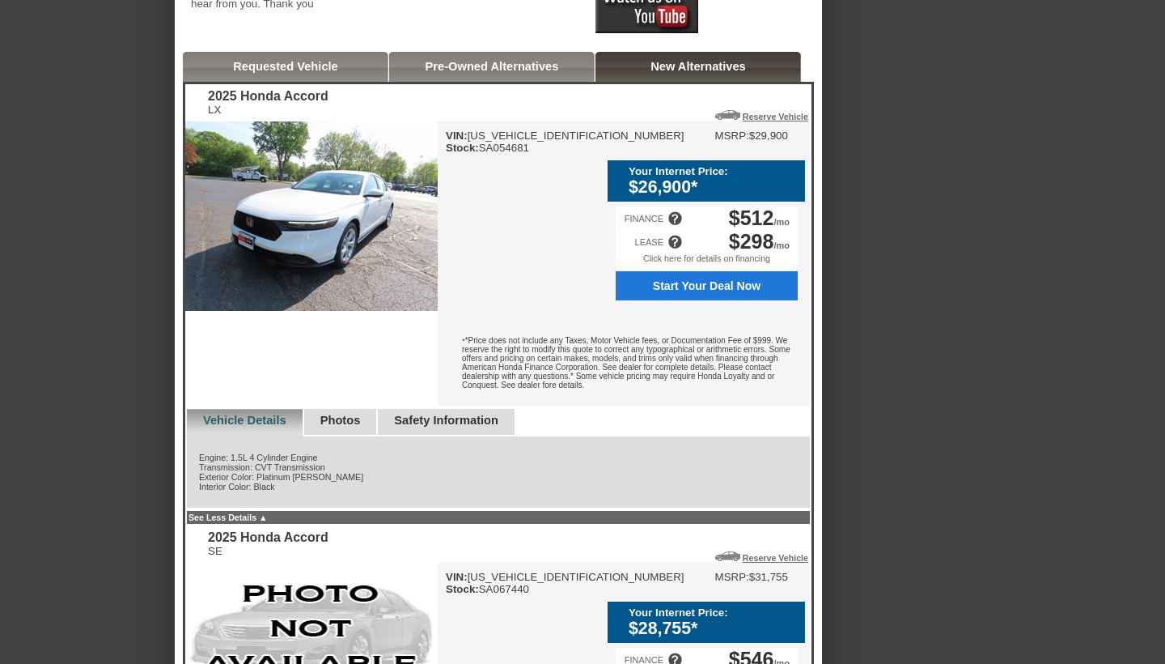
scroll to position [365, 0]
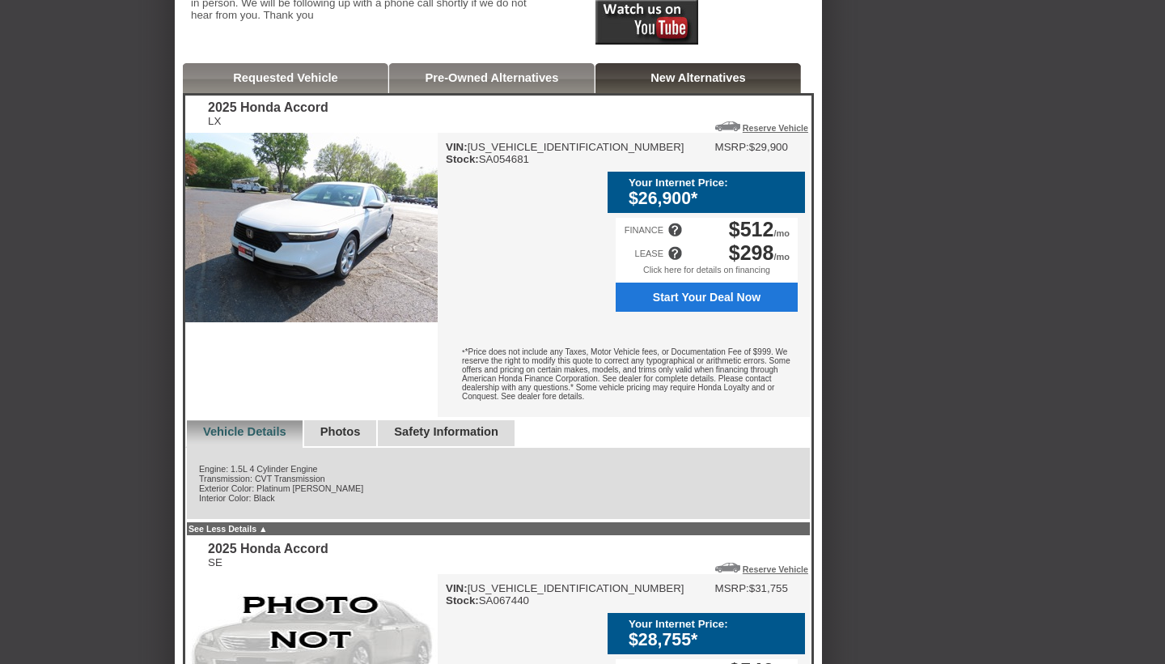
click at [495, 447] on div "Safety Information" at bounding box center [445, 434] width 138 height 28
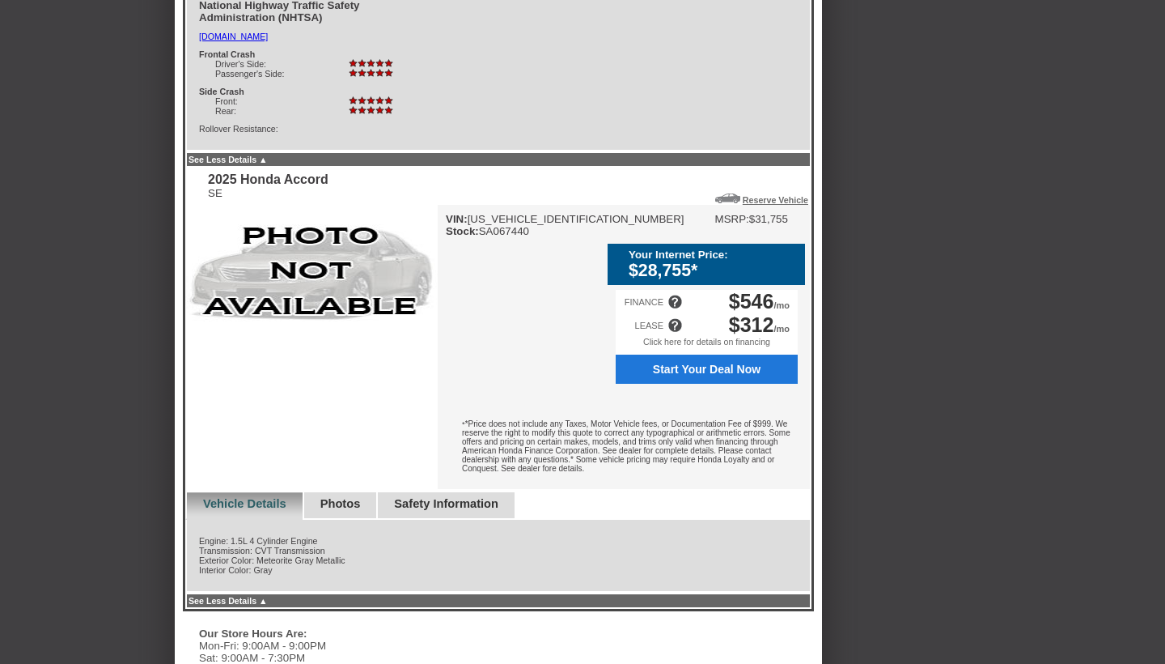
scroll to position [833, 0]
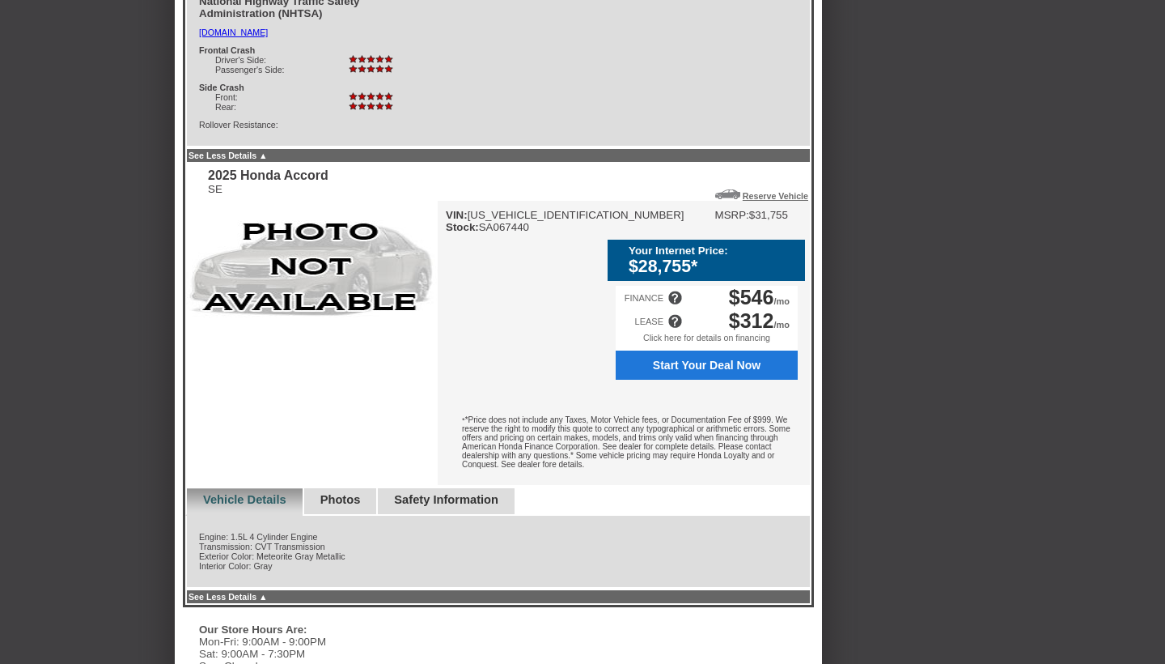
click at [1027, 266] on div "Back To Quote Rod, DCH Paramus Honda is more than happy to schedule a meeting w…" at bounding box center [582, 216] width 1165 height 2050
click at [1043, 341] on div "Back To Quote Rod, DCH Paramus Honda is more than happy to schedule a meeting w…" at bounding box center [582, 216] width 1165 height 2050
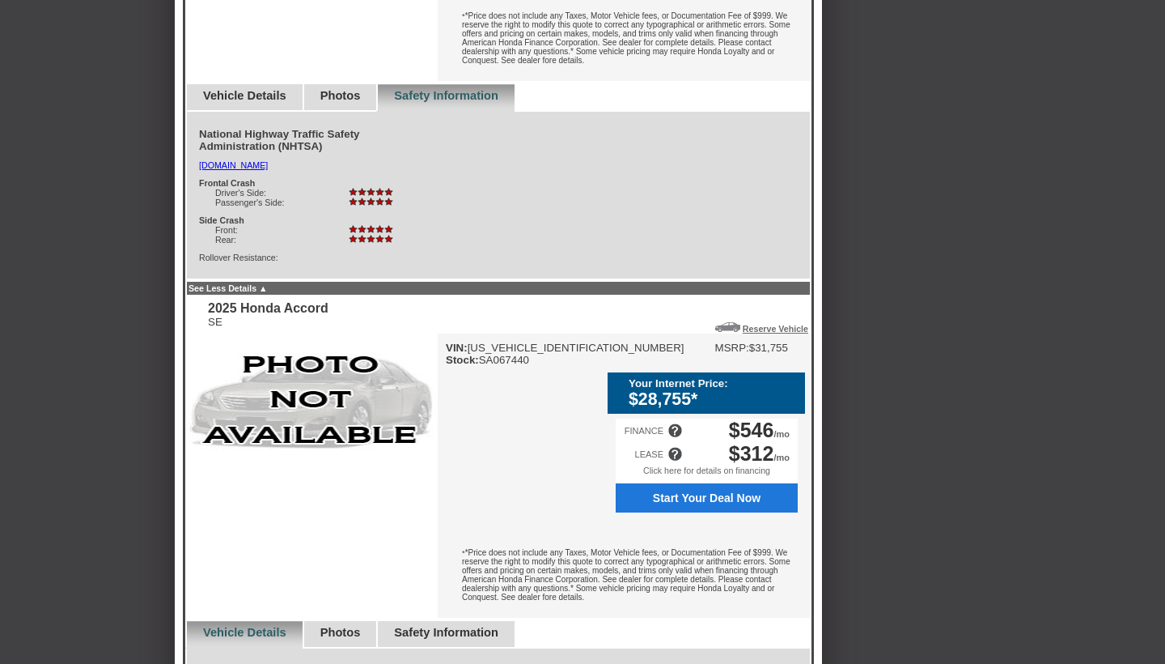
scroll to position [705, 0]
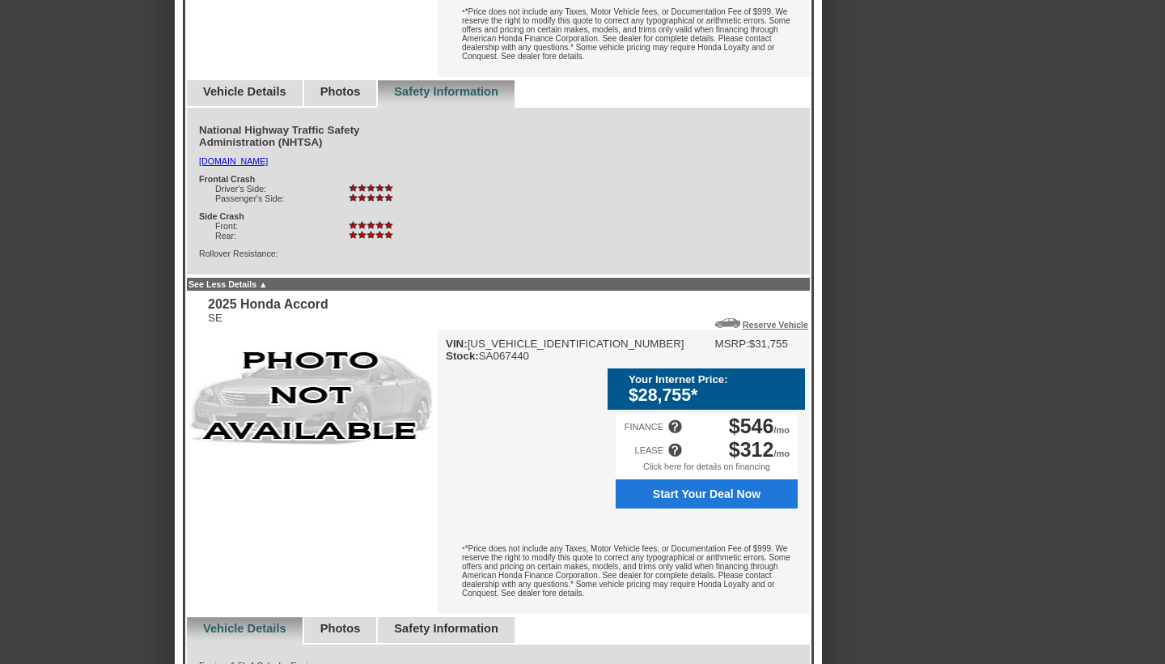
click at [1008, 323] on div "Back To Quote Rod, DCH Paramus Honda is more than happy to schedule a meeting w…" at bounding box center [582, 345] width 1165 height 2050
click at [1013, 356] on div "Back To Quote Rod, DCH Paramus Honda is more than happy to schedule a meeting w…" at bounding box center [582, 345] width 1165 height 2050
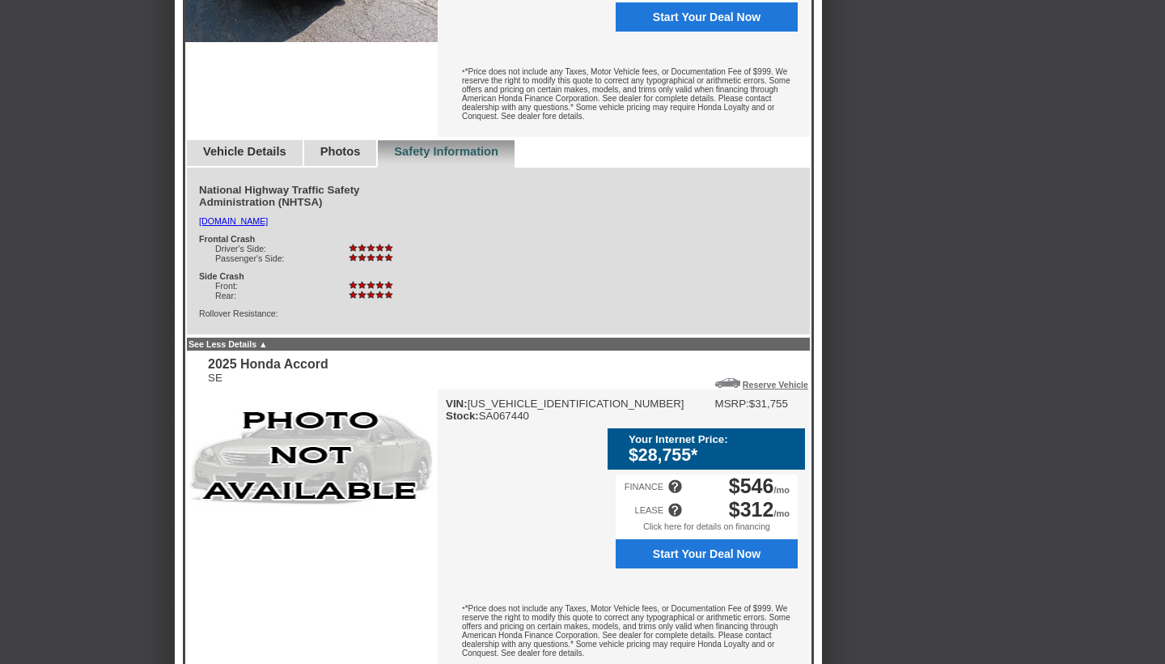
scroll to position [648, 0]
